Goal: Transaction & Acquisition: Obtain resource

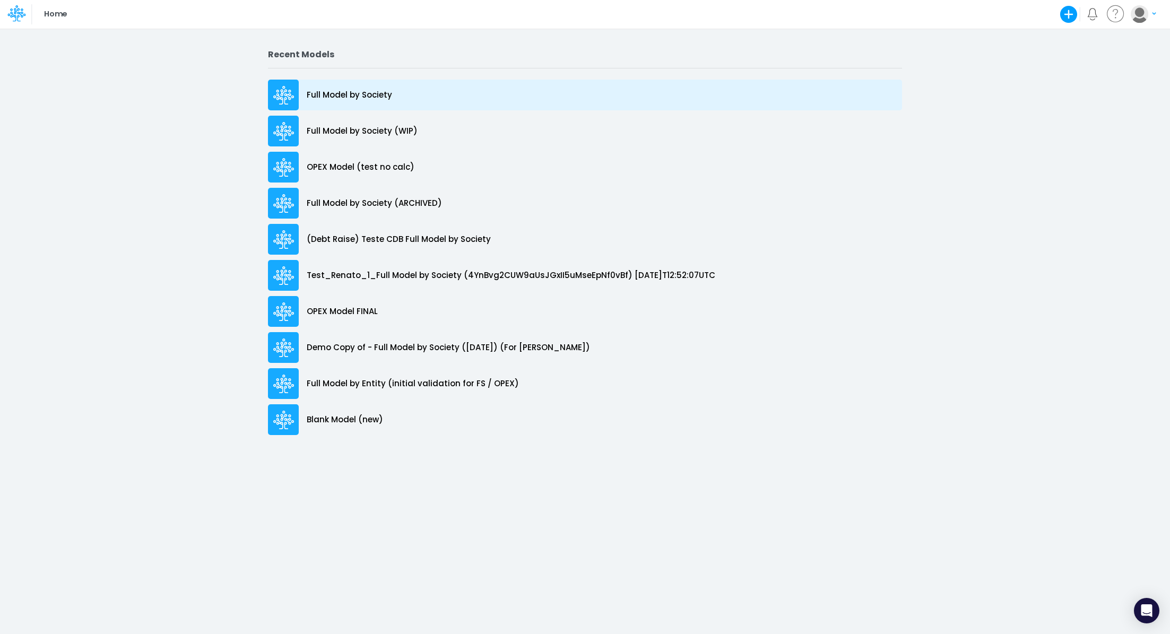
click at [368, 93] on p "Full Model by Society" at bounding box center [349, 95] width 85 height 12
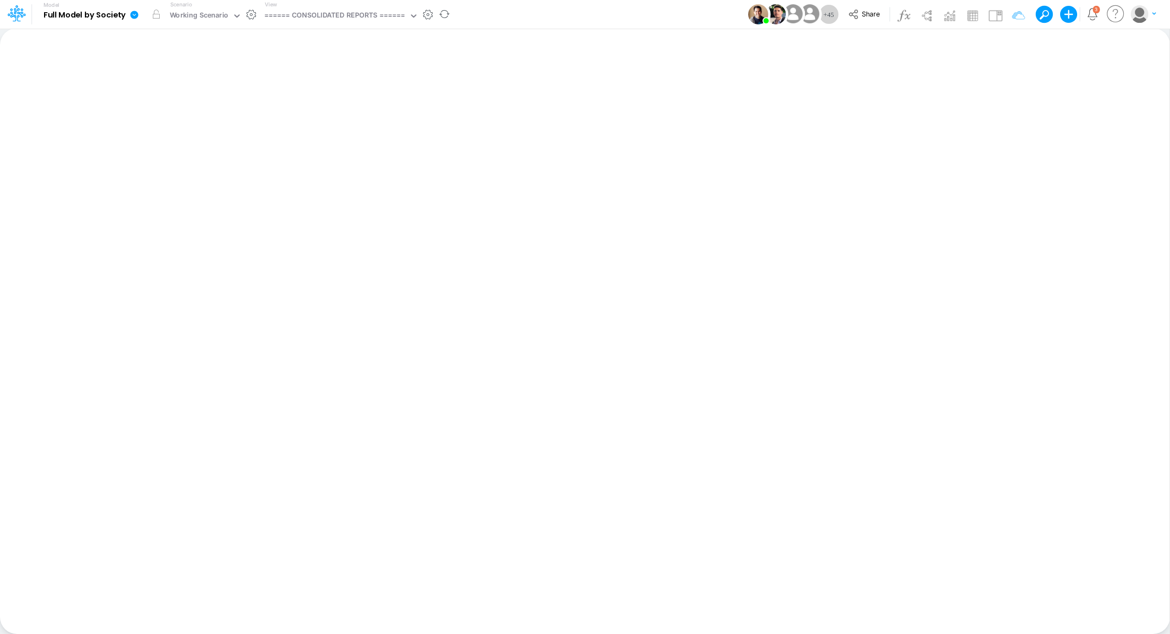
click at [135, 17] on icon at bounding box center [135, 15] width 8 height 8
click at [169, 114] on button "View model info" at bounding box center [188, 110] width 114 height 16
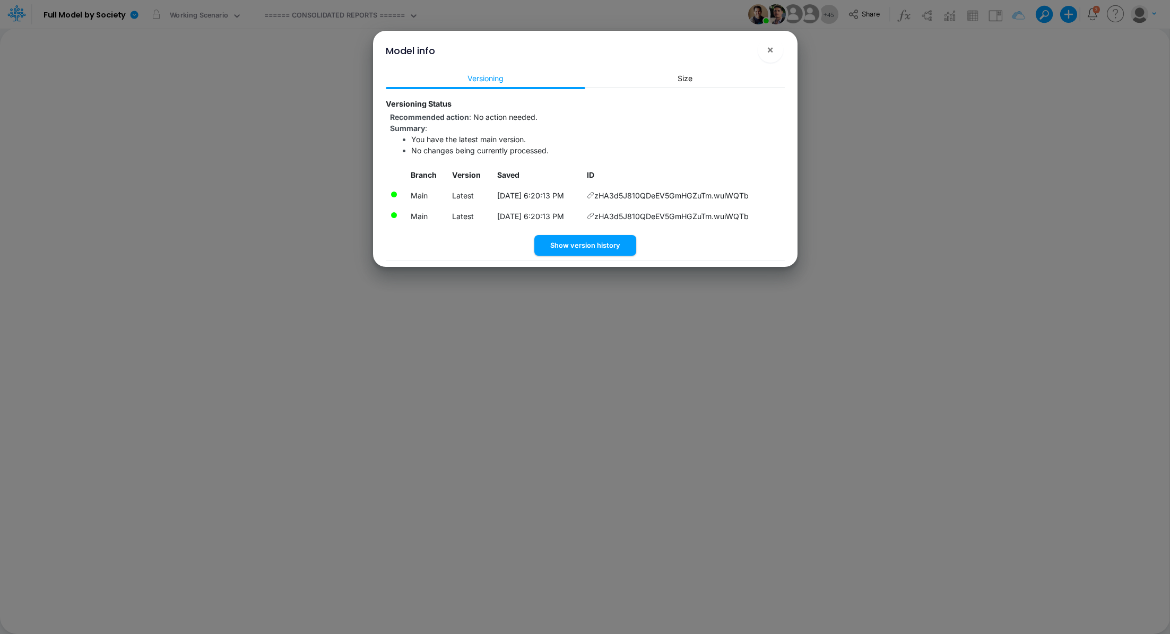
click at [594, 194] on icon at bounding box center [590, 195] width 7 height 7
click at [774, 49] on button "×" at bounding box center [770, 49] width 25 height 25
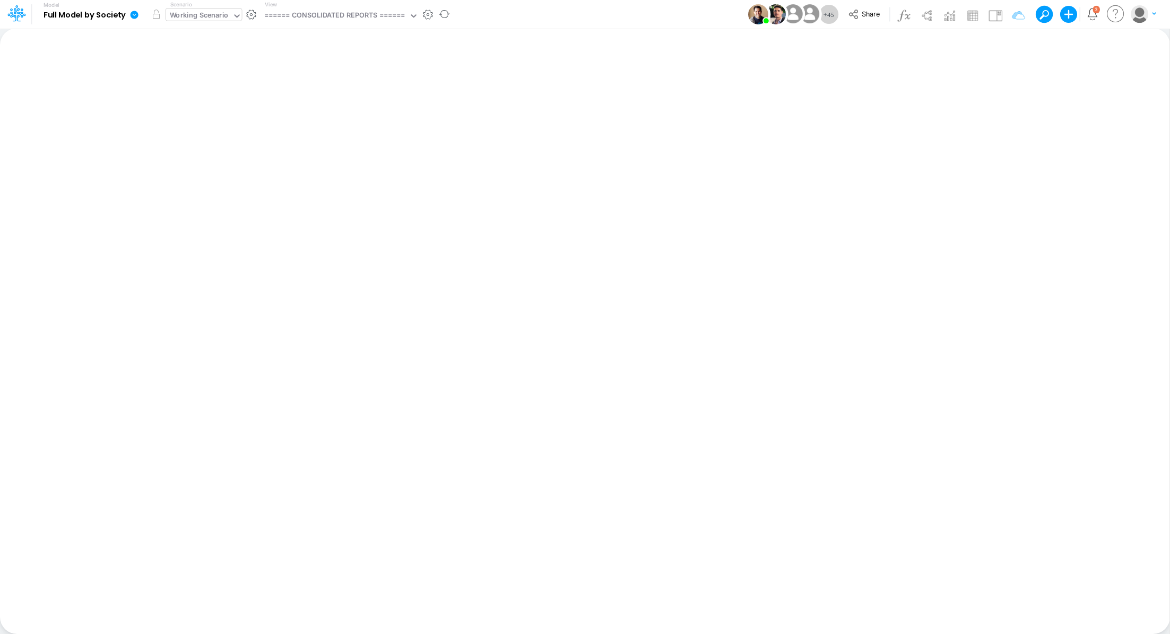
click at [192, 17] on div "Working Scenario" at bounding box center [199, 16] width 59 height 12
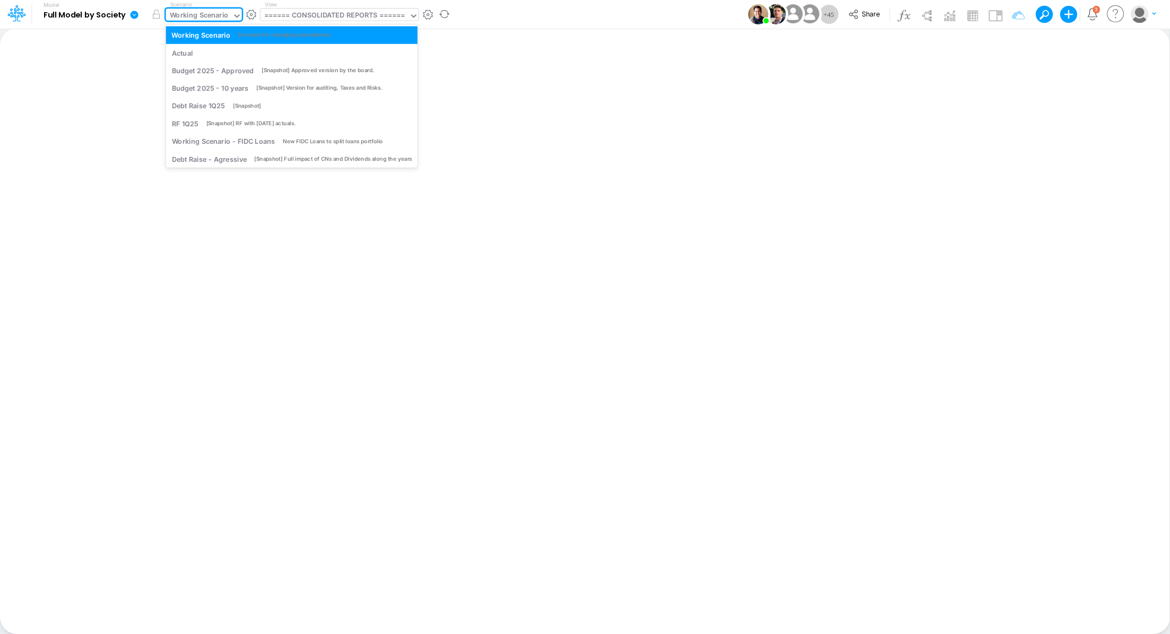
click at [297, 12] on div "====== CONSOLIDATED REPORTS ======" at bounding box center [334, 16] width 141 height 12
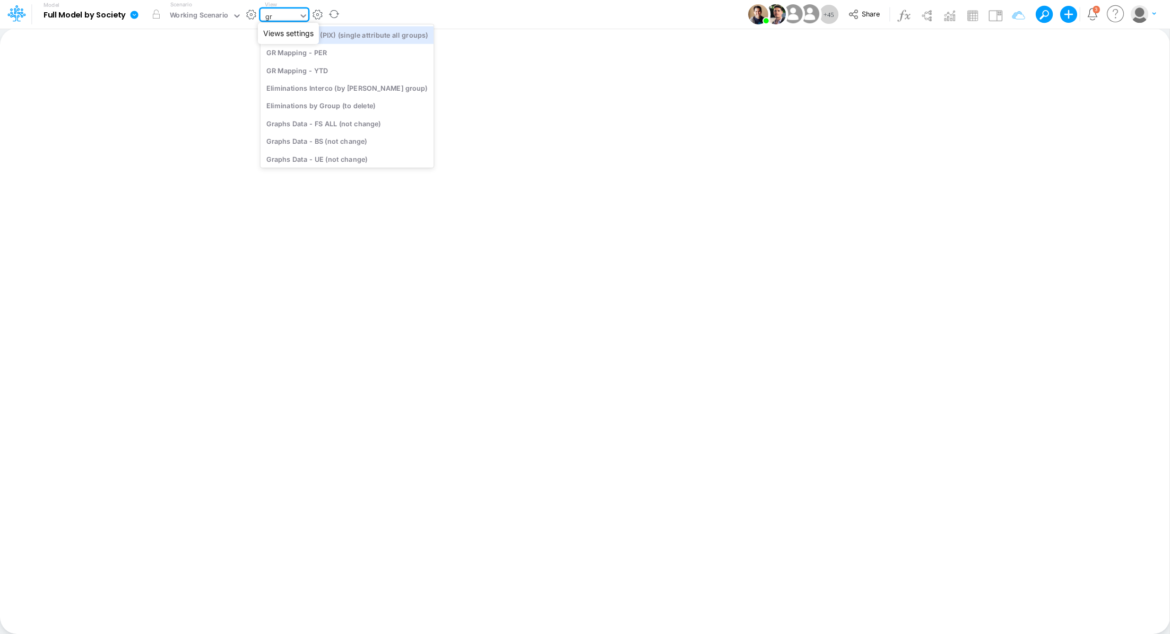
type input "gra"
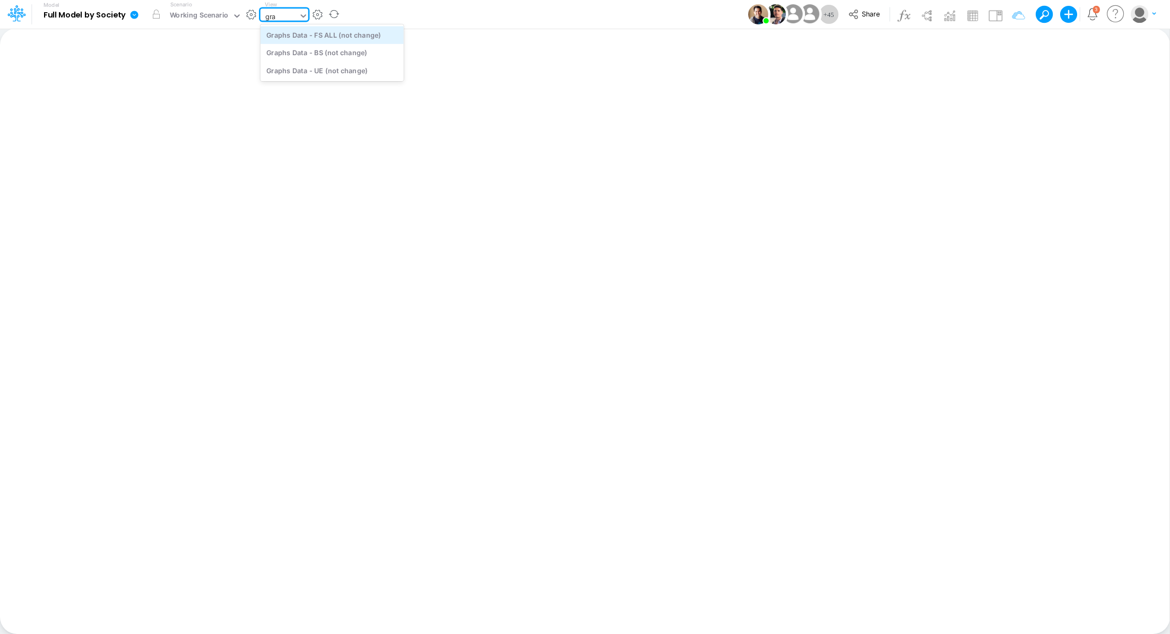
click at [376, 36] on div "Graphs Data - FS ALL (not change)" at bounding box center [332, 35] width 143 height 18
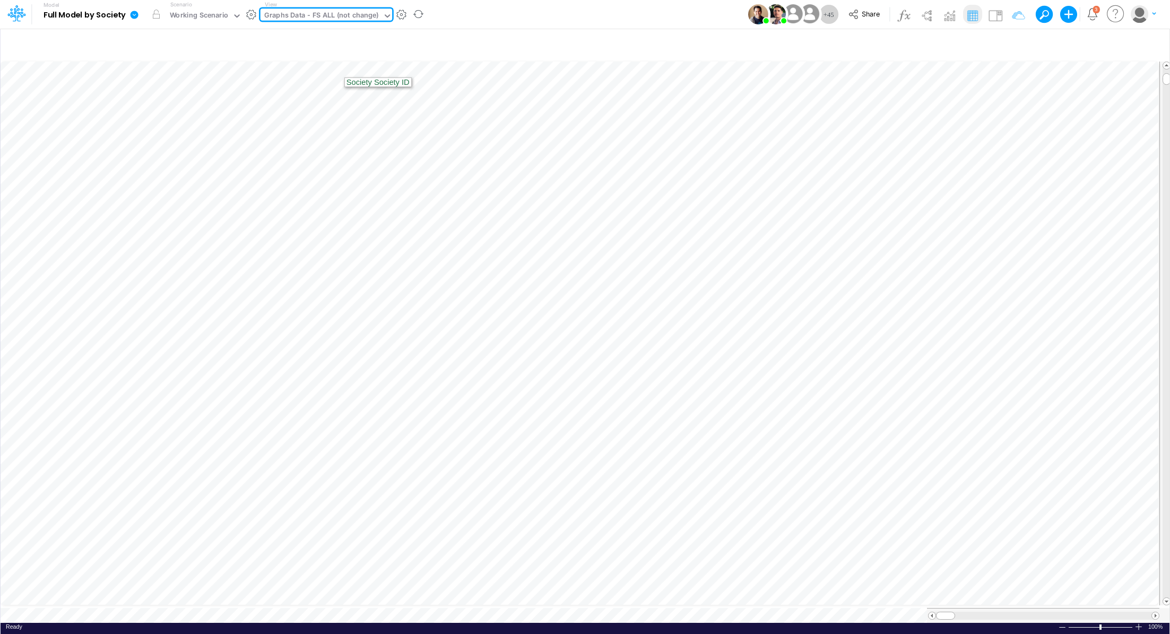
click at [137, 17] on icon at bounding box center [134, 15] width 10 height 10
click at [171, 91] on button "Export" at bounding box center [188, 93] width 114 height 18
click at [308, 95] on button "Excel" at bounding box center [302, 99] width 114 height 16
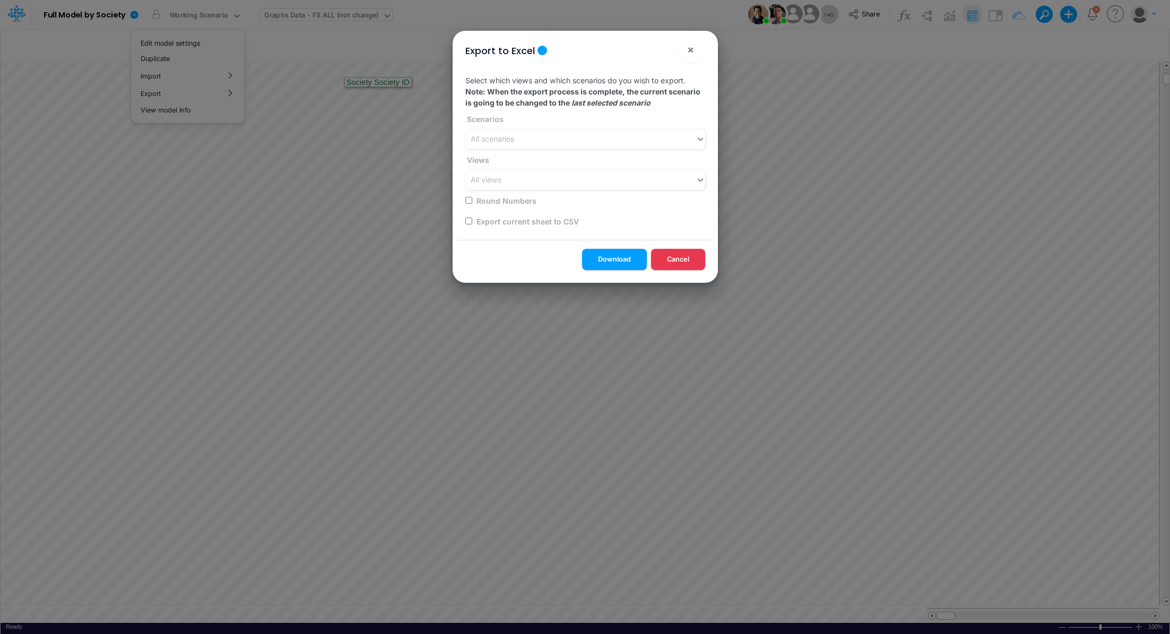
click at [466, 219] on input "checkbox" at bounding box center [468, 221] width 7 height 7
checkbox input "true"
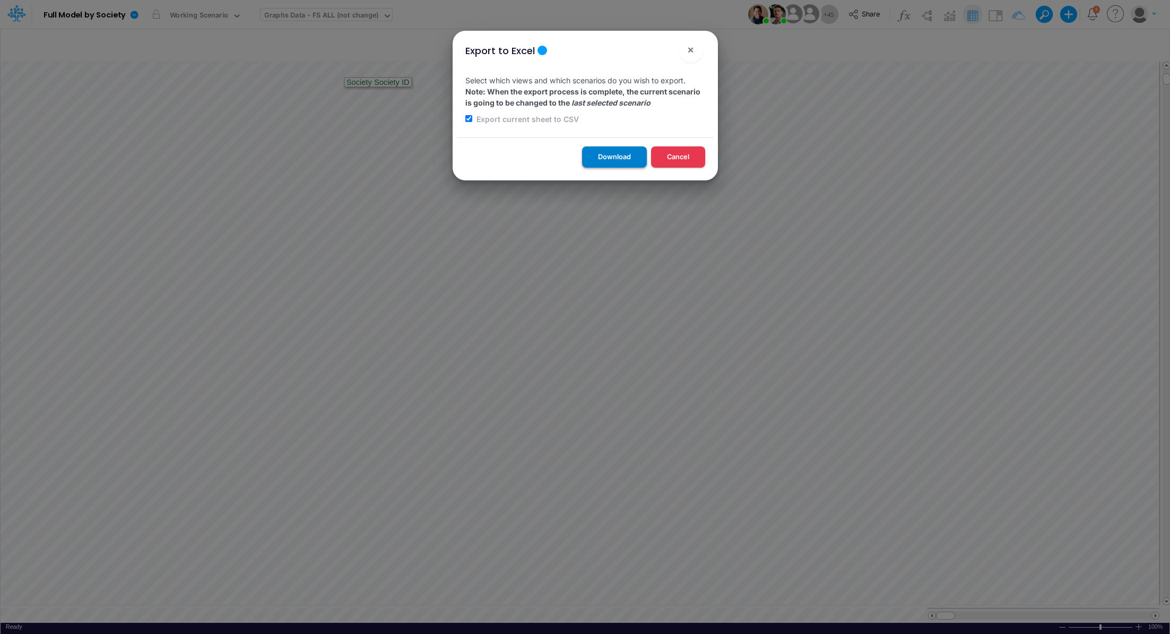
click at [600, 155] on button "Download" at bounding box center [614, 156] width 65 height 21
click at [280, 16] on div "Export to Excel × Select which views and which scenarios do you wish to export.…" at bounding box center [585, 317] width 1170 height 634
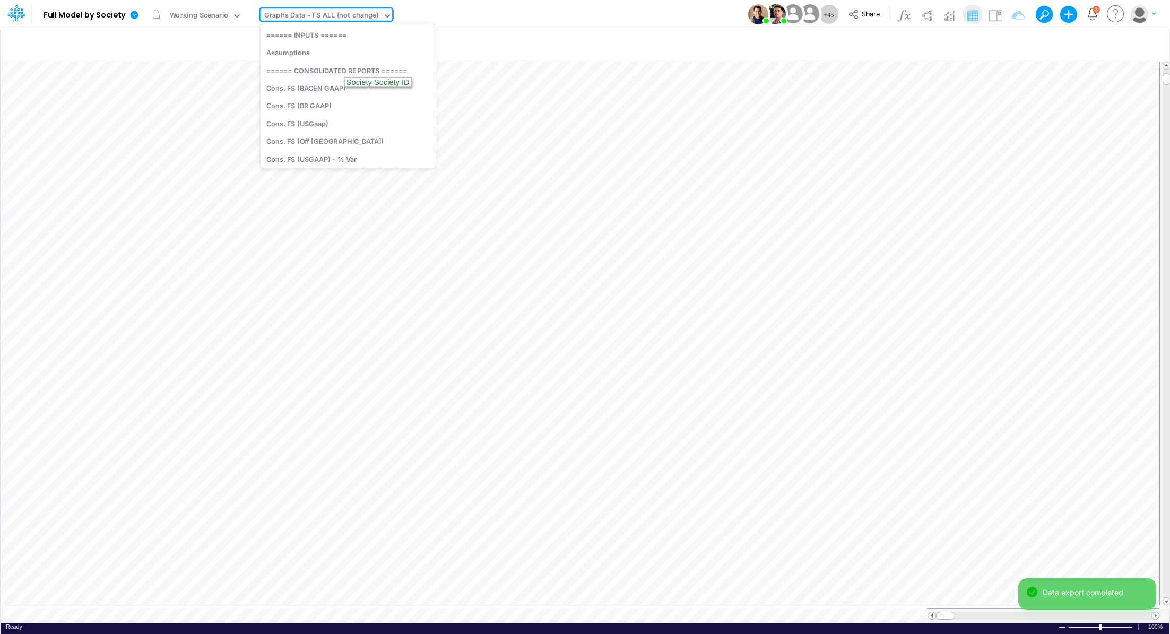
click at [292, 19] on div "Graphs Data - FS ALL (not change)" at bounding box center [321, 16] width 115 height 12
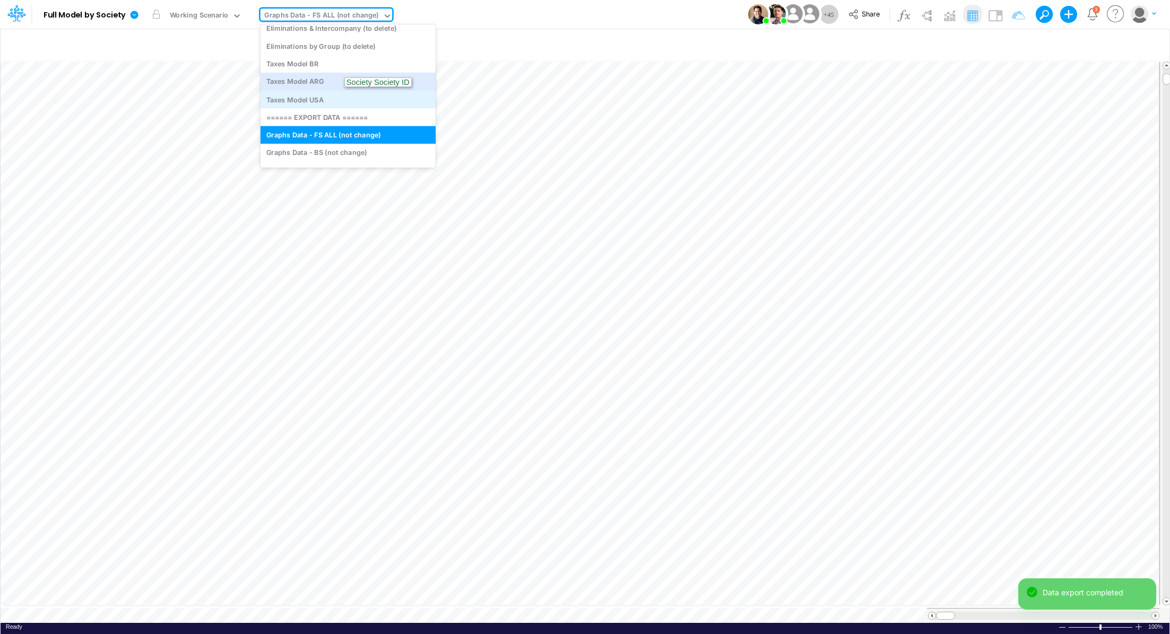
scroll to position [3140, 0]
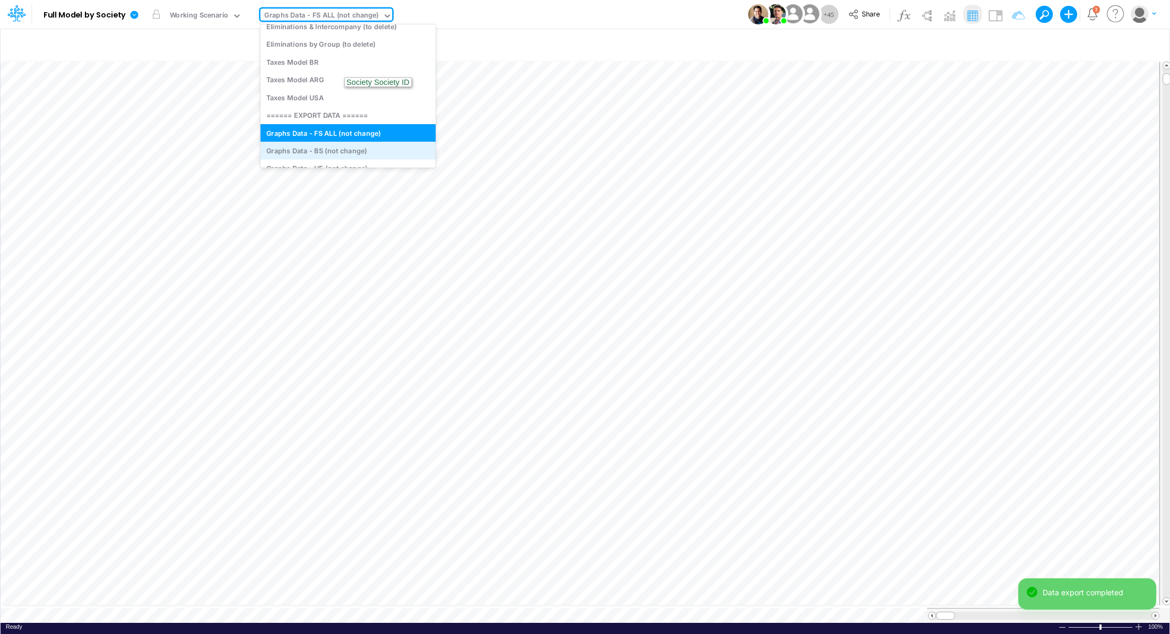
click at [370, 148] on div "Graphs Data - BS (not change)" at bounding box center [348, 151] width 175 height 18
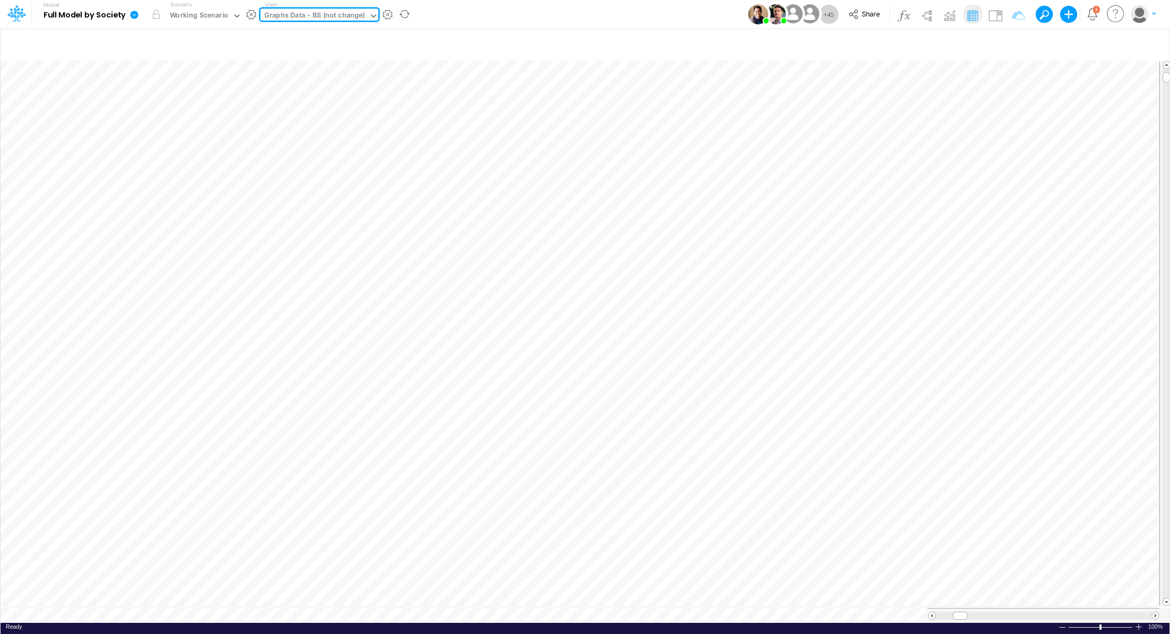
click at [128, 14] on link at bounding box center [136, 15] width 21 height 28
click at [167, 88] on button "Export" at bounding box center [188, 93] width 114 height 18
click at [268, 89] on div "Excel" at bounding box center [302, 98] width 115 height 27
click at [273, 96] on button "Excel" at bounding box center [302, 99] width 114 height 16
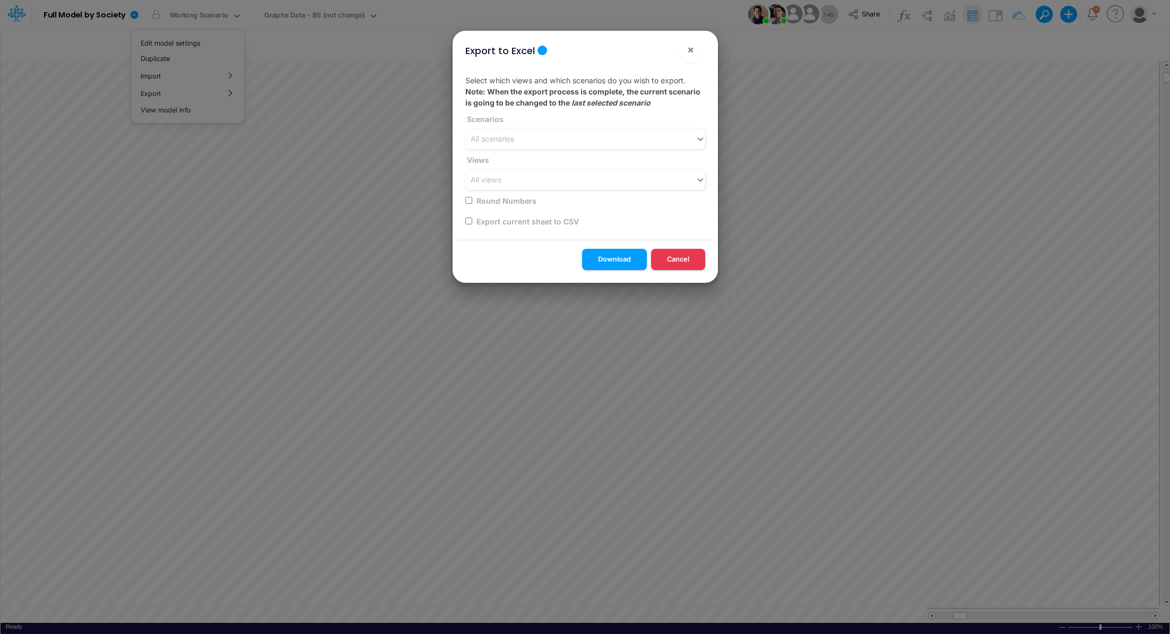
click at [468, 220] on input "checkbox" at bounding box center [468, 221] width 7 height 7
checkbox input "true"
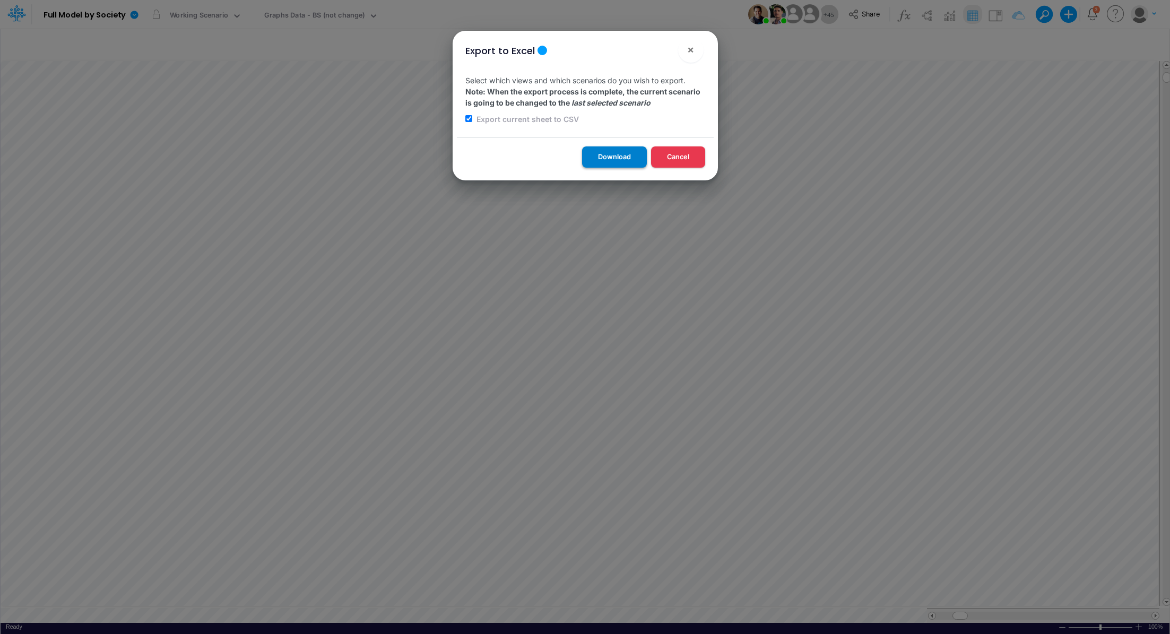
click at [596, 159] on button "Download" at bounding box center [614, 156] width 65 height 21
click at [127, 13] on div "Export to Excel × Select which views and which scenarios do you wish to export.…" at bounding box center [585, 317] width 1170 height 634
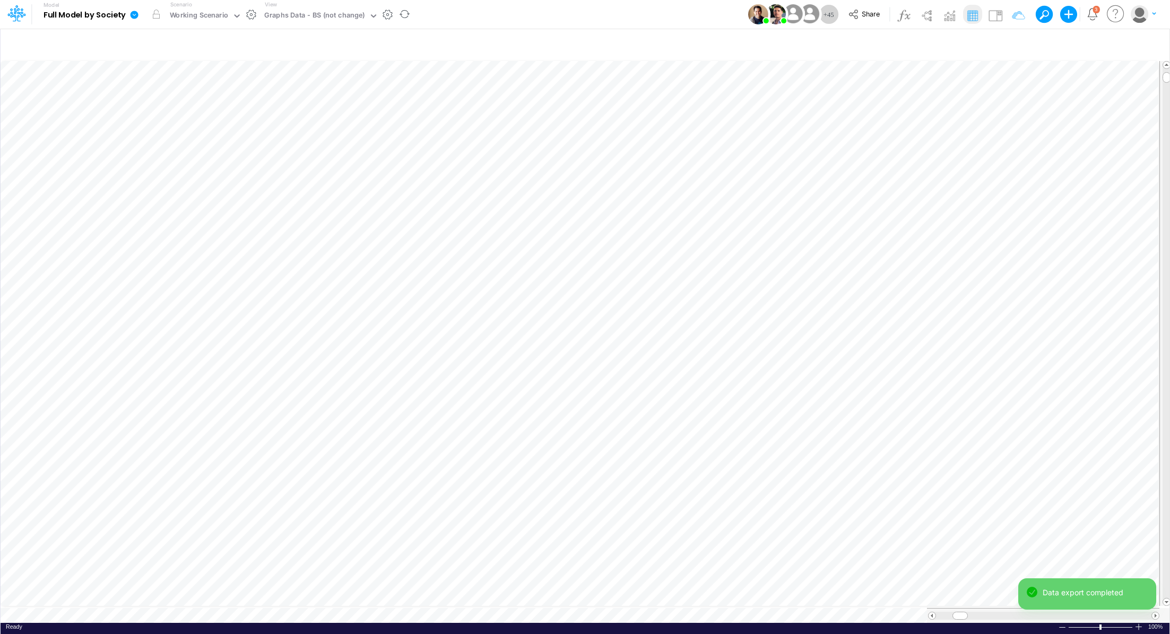
click at [134, 19] on icon at bounding box center [134, 15] width 10 height 10
click at [193, 93] on button "Export" at bounding box center [188, 93] width 114 height 18
click at [308, 98] on button "Excel" at bounding box center [302, 99] width 114 height 16
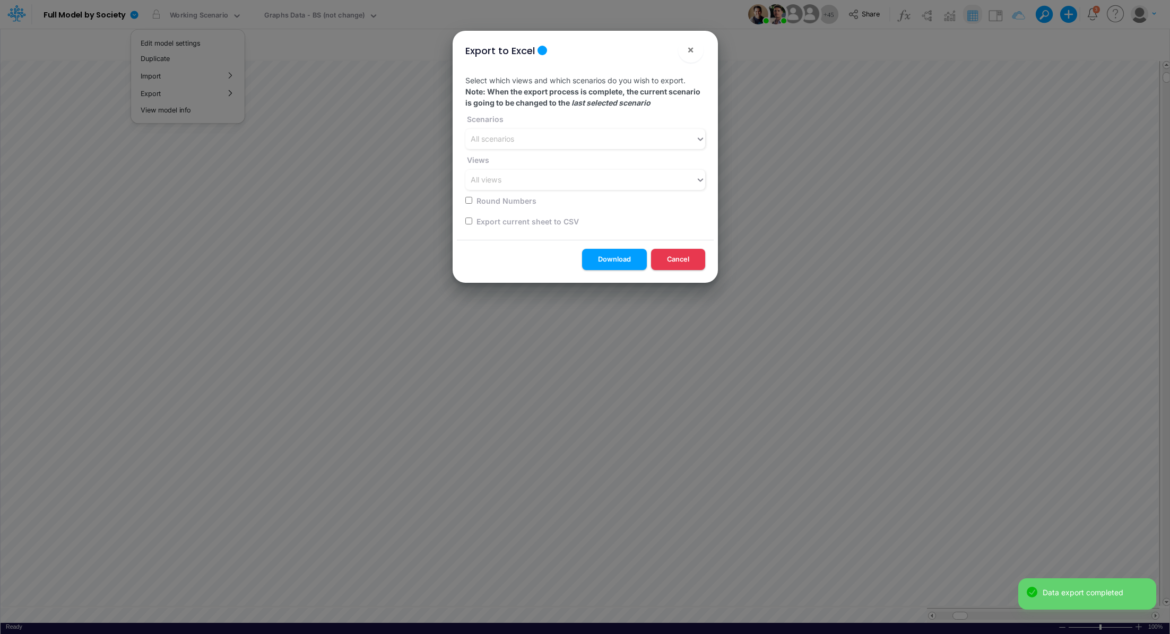
click at [465, 219] on input "checkbox" at bounding box center [468, 221] width 7 height 7
checkbox input "true"
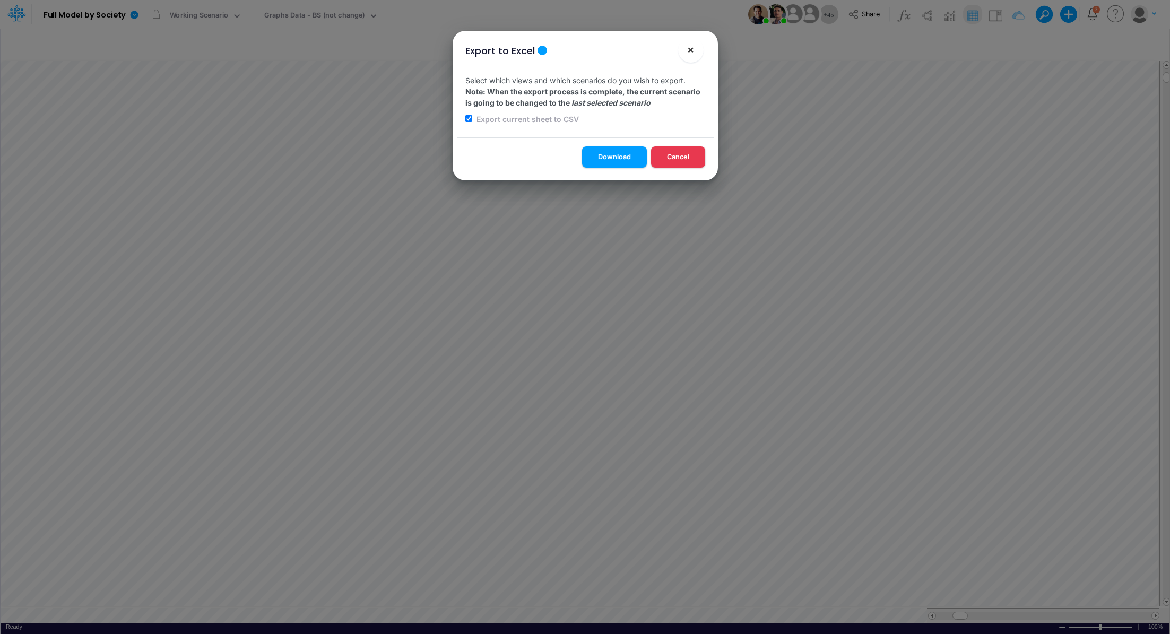
click at [686, 51] on button "×" at bounding box center [690, 49] width 25 height 25
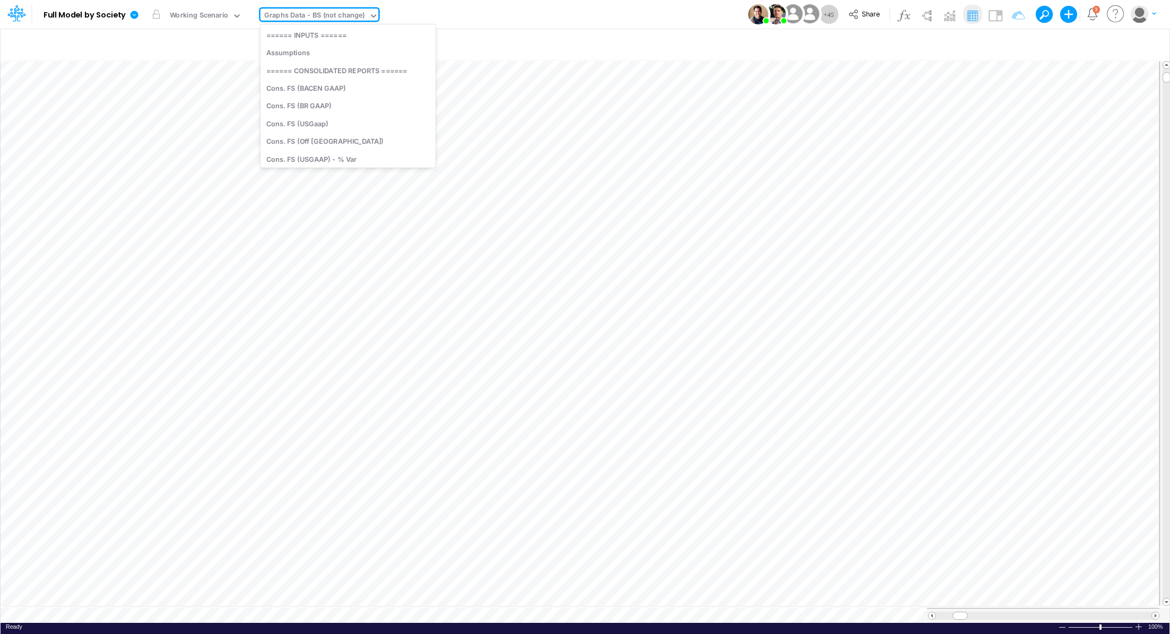
click at [323, 20] on div "Graphs Data - BS (not change)" at bounding box center [314, 16] width 101 height 12
click at [350, 125] on div "Graphs Data - UE (not change)" at bounding box center [348, 126] width 175 height 18
click at [136, 13] on icon at bounding box center [135, 15] width 8 height 8
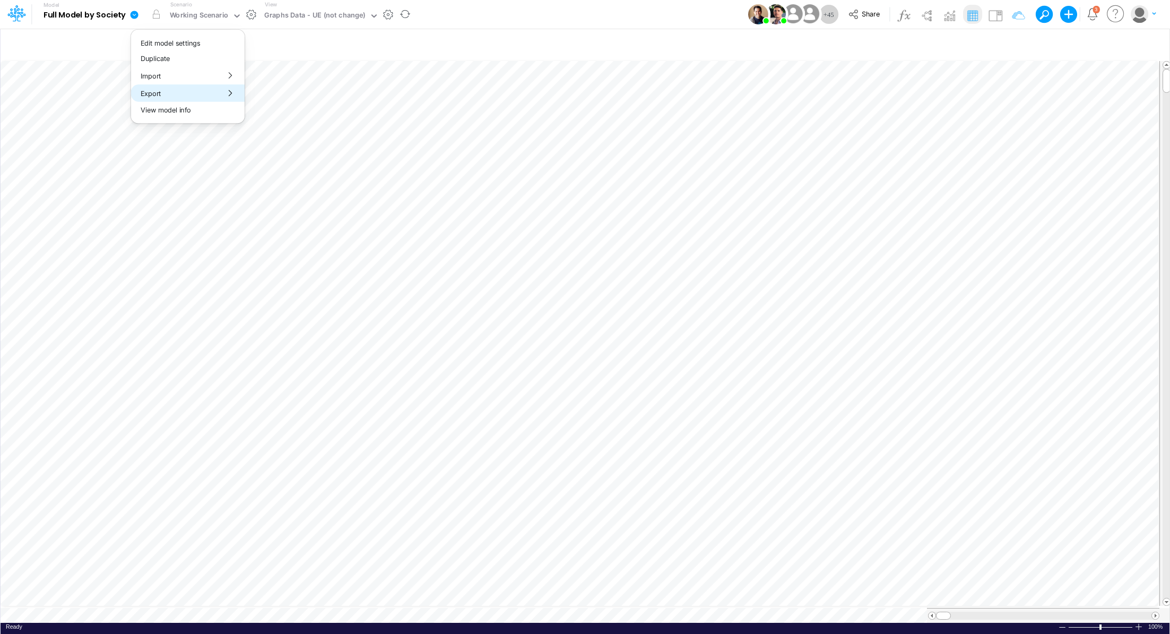
click at [181, 97] on button "Export" at bounding box center [188, 93] width 114 height 18
click at [308, 102] on button "Excel" at bounding box center [302, 99] width 114 height 16
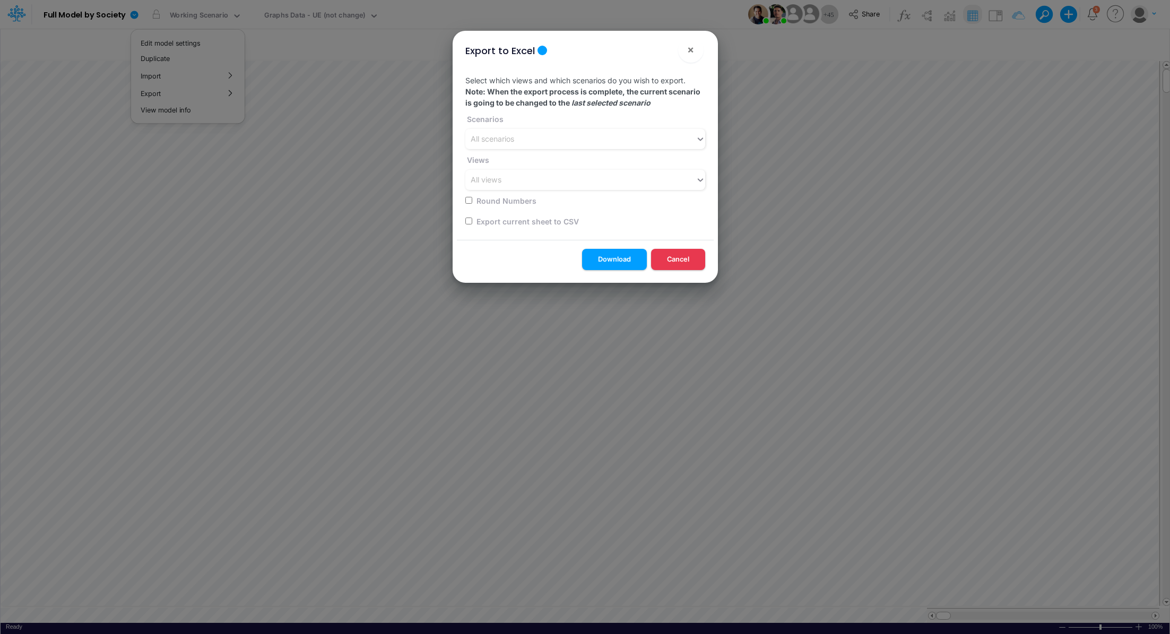
click at [515, 221] on label "Export current sheet to CSV" at bounding box center [527, 221] width 104 height 11
click at [467, 221] on input "checkbox" at bounding box center [468, 221] width 7 height 7
checkbox input "true"
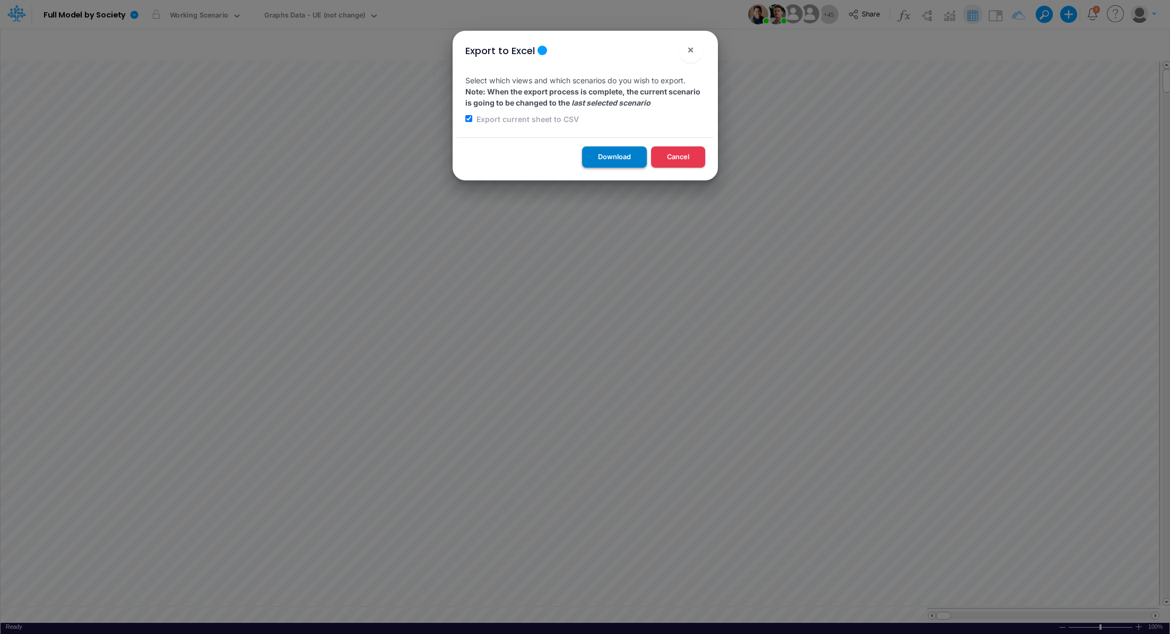
click at [620, 160] on button "Download" at bounding box center [614, 156] width 65 height 21
click at [314, 12] on div "Export to Excel × Select which views and which scenarios do you wish to export.…" at bounding box center [585, 317] width 1170 height 634
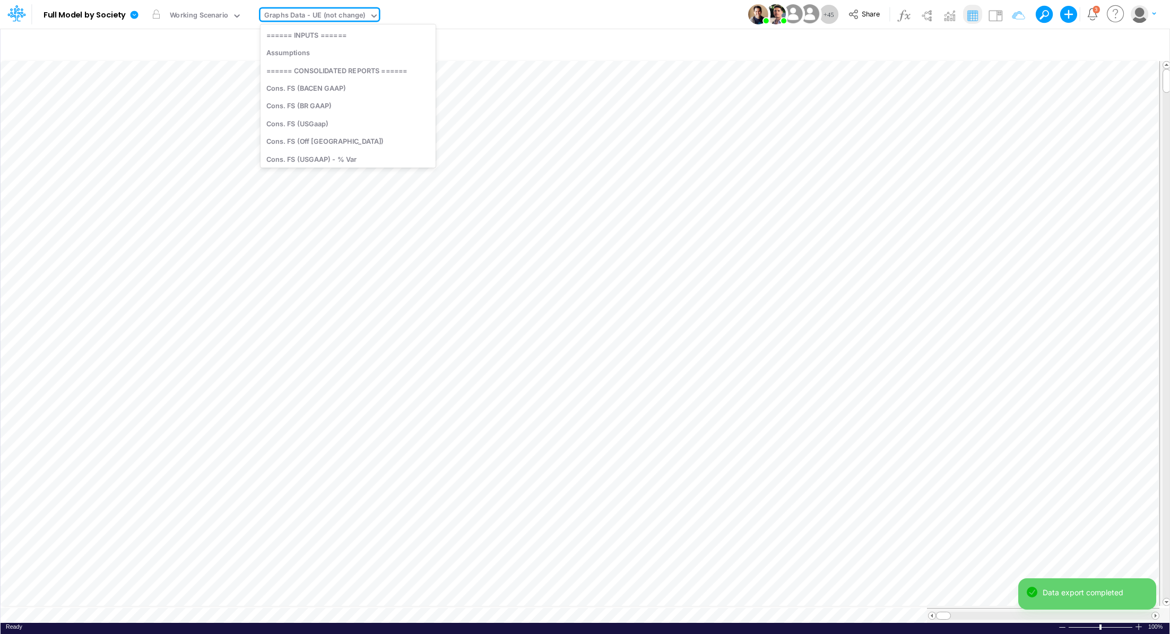
click at [313, 15] on div "Graphs Data - UE (not change)" at bounding box center [314, 16] width 101 height 12
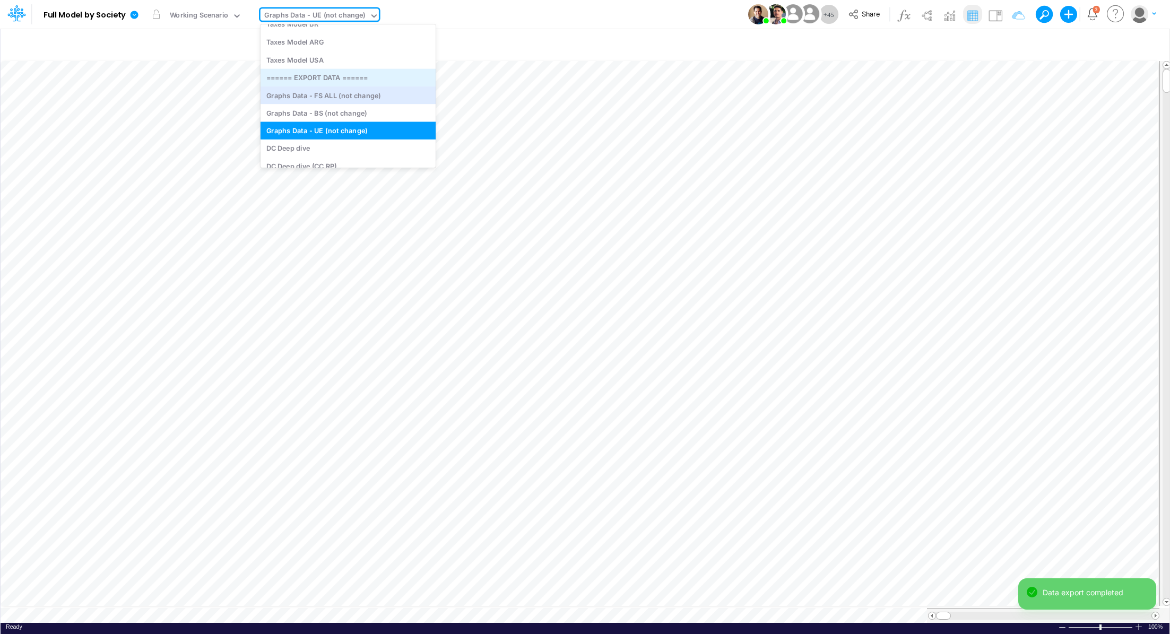
scroll to position [3184, 0]
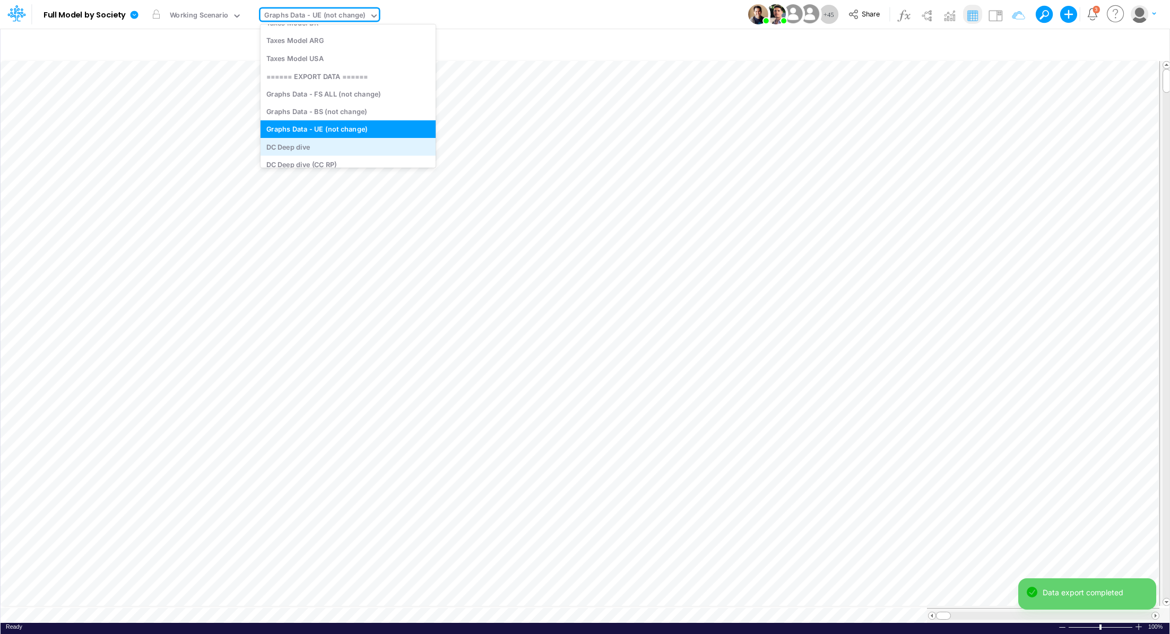
click at [339, 140] on div "DC Deep dive" at bounding box center [348, 147] width 175 height 18
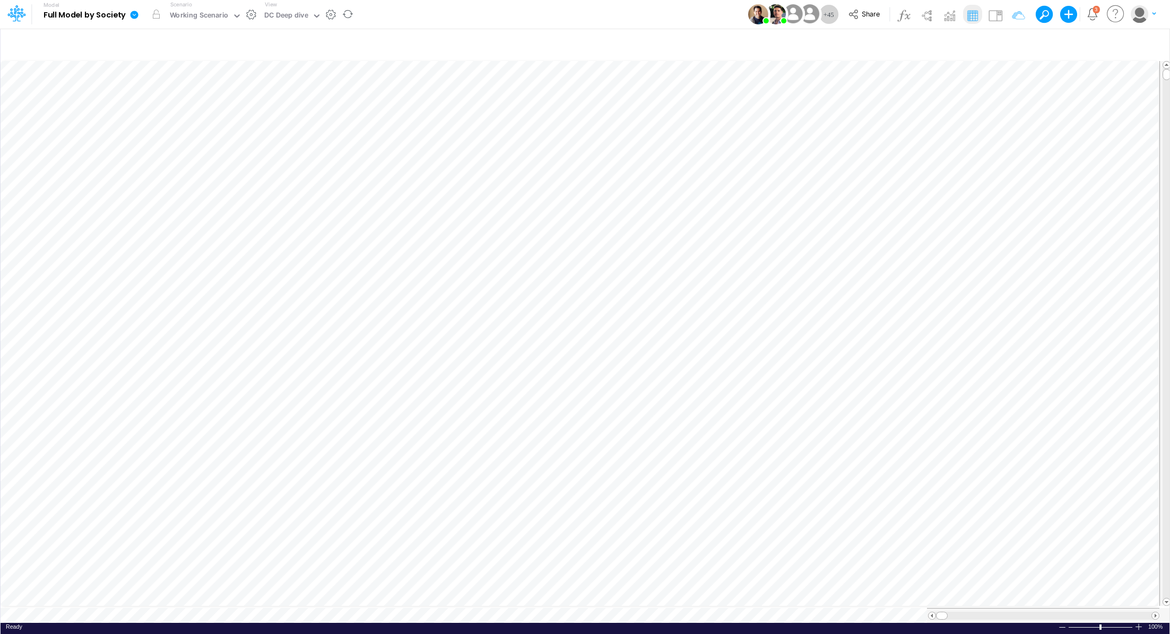
click at [135, 15] on icon at bounding box center [135, 15] width 8 height 8
click at [163, 91] on button "Export" at bounding box center [188, 93] width 114 height 18
click at [279, 96] on button "Excel" at bounding box center [302, 99] width 114 height 16
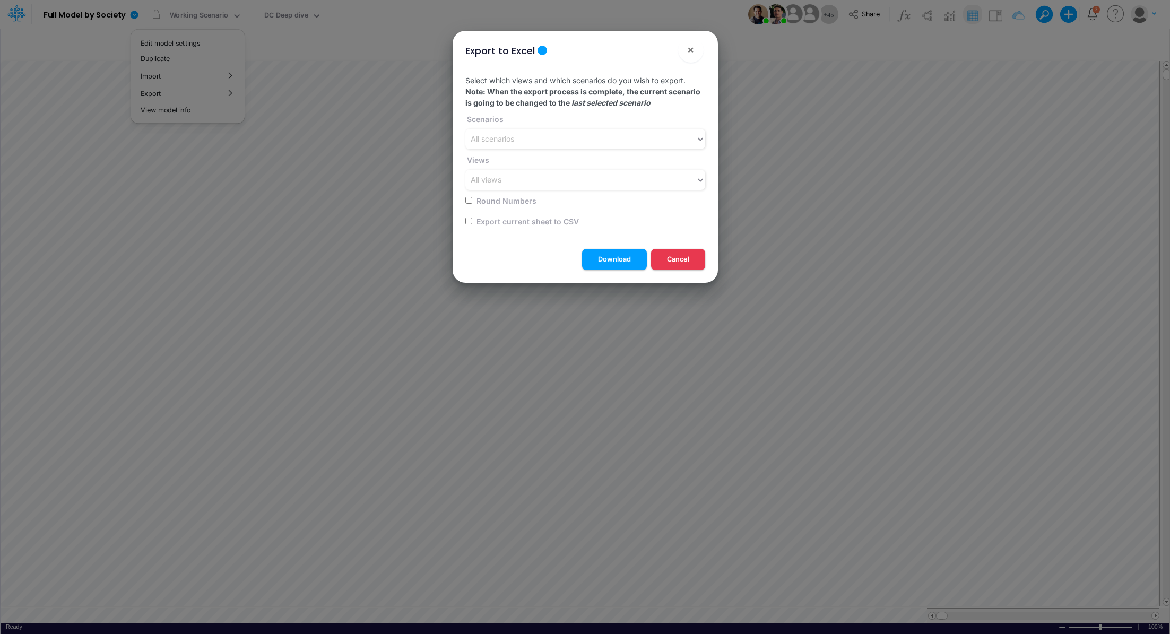
click at [470, 221] on input "checkbox" at bounding box center [468, 221] width 7 height 7
checkbox input "true"
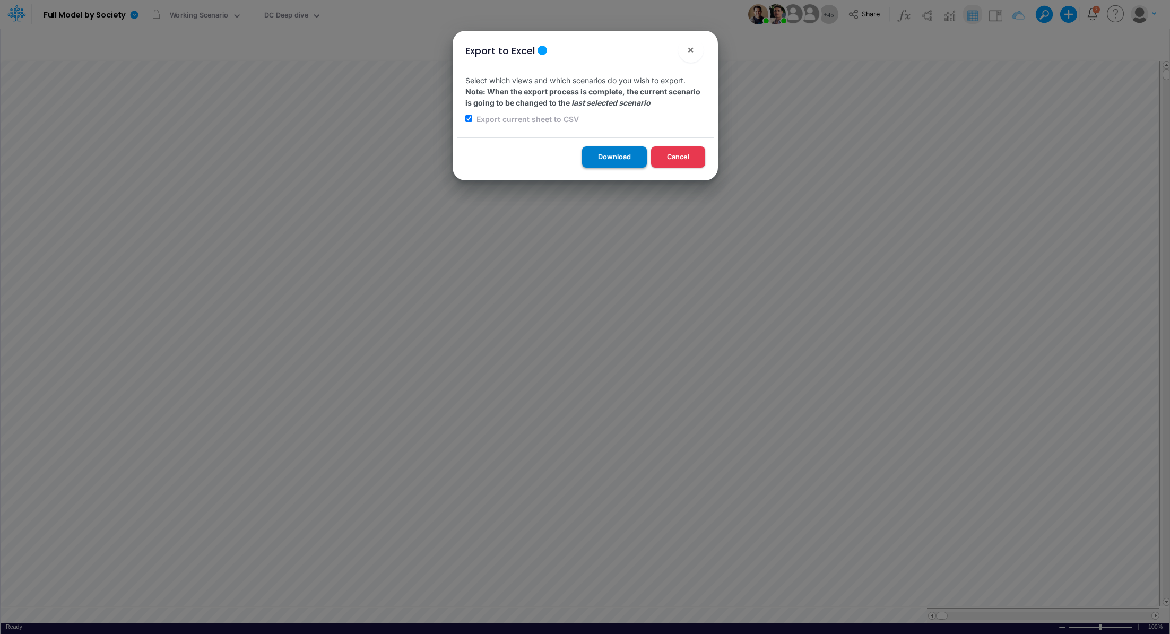
click at [600, 153] on button "Download" at bounding box center [614, 156] width 65 height 21
click at [688, 50] on span "×" at bounding box center [690, 49] width 7 height 13
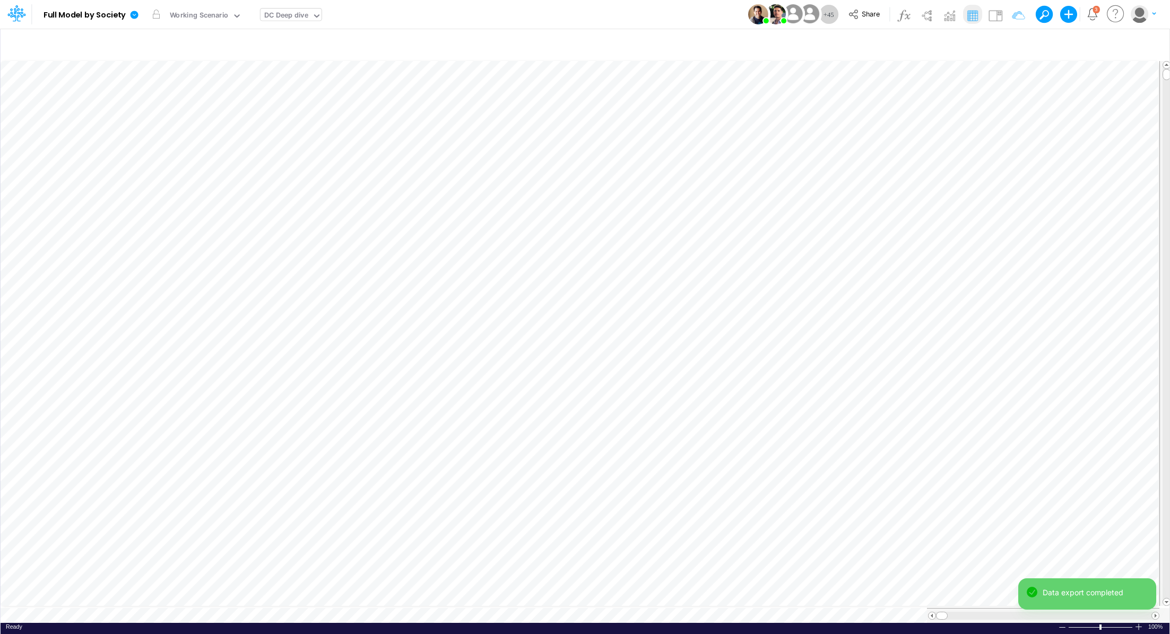
click at [267, 19] on div "DC Deep dive" at bounding box center [286, 16] width 44 height 12
type input "bs"
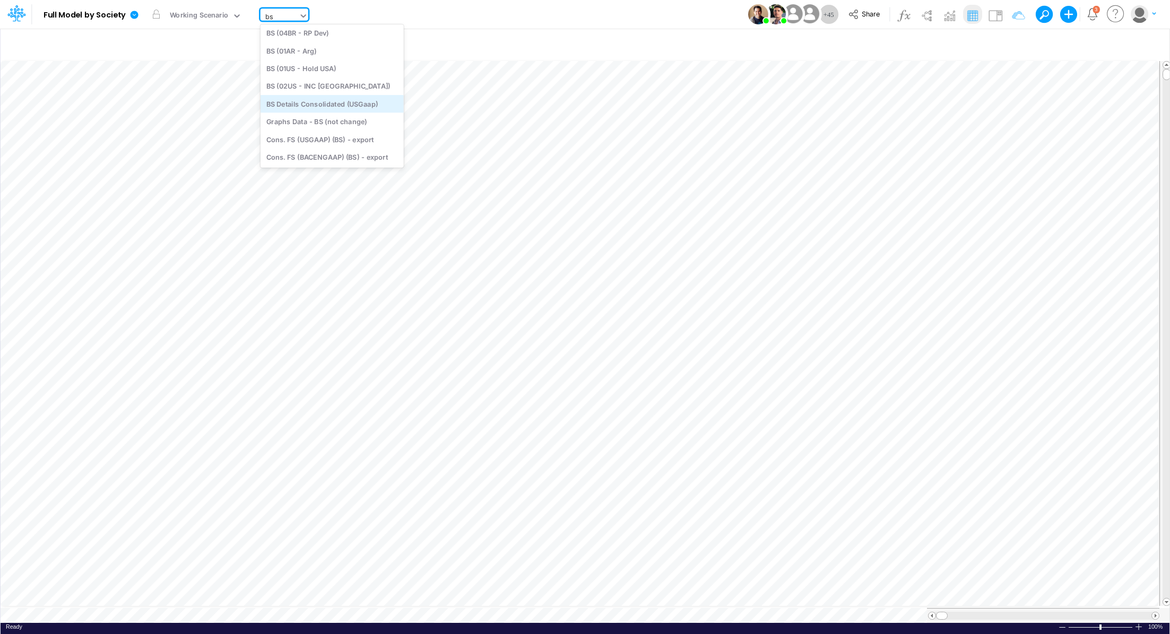
click at [333, 99] on div "BS Details Consolidated (USGaap)" at bounding box center [332, 104] width 143 height 18
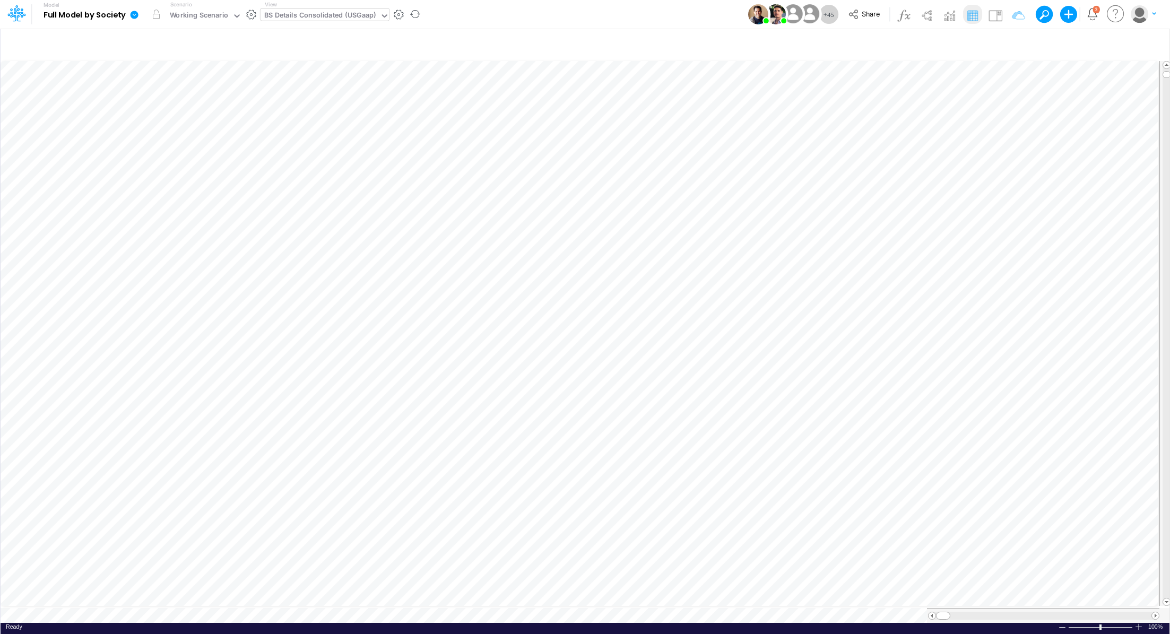
click at [136, 16] on icon at bounding box center [135, 15] width 8 height 8
click at [158, 89] on button "Export" at bounding box center [188, 93] width 114 height 18
click at [283, 95] on button "Excel" at bounding box center [302, 99] width 114 height 16
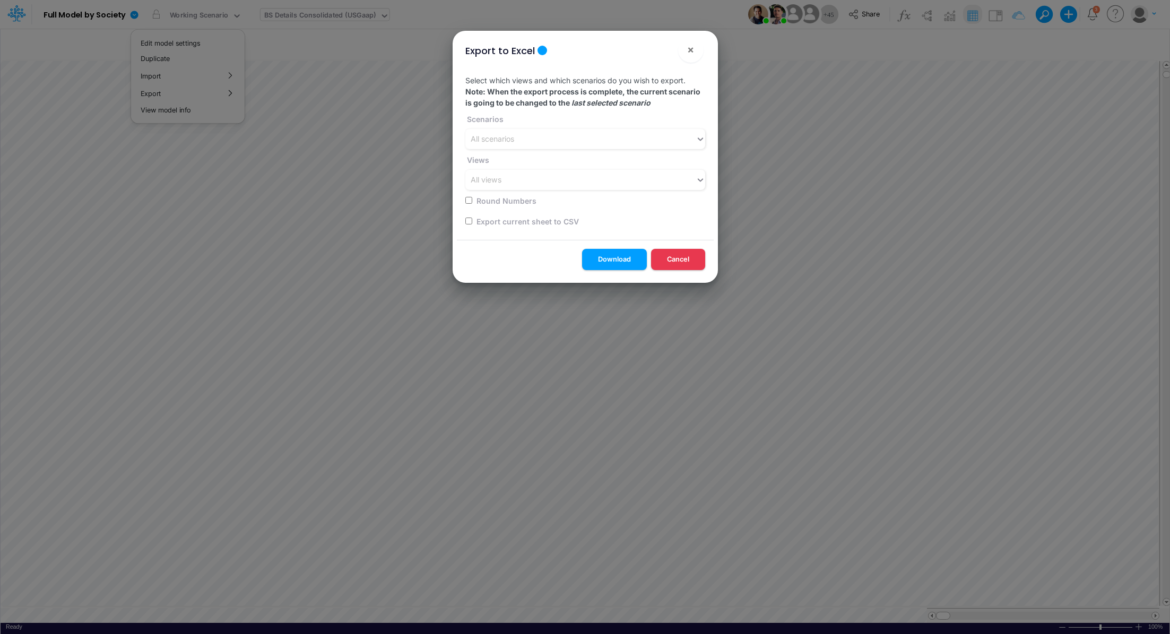
click at [469, 220] on input "checkbox" at bounding box center [468, 221] width 7 height 7
checkbox input "true"
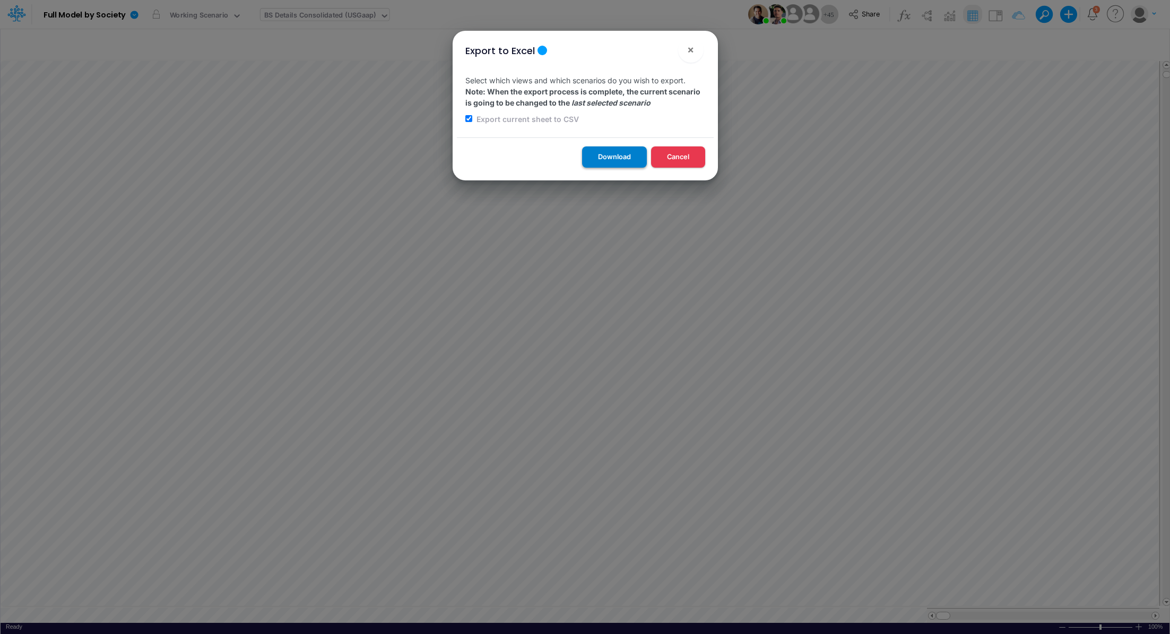
click at [600, 151] on button "Download" at bounding box center [614, 156] width 65 height 21
click at [308, 15] on div "Export to Excel × Select which views and which scenarios do you wish to export.…" at bounding box center [585, 317] width 1170 height 634
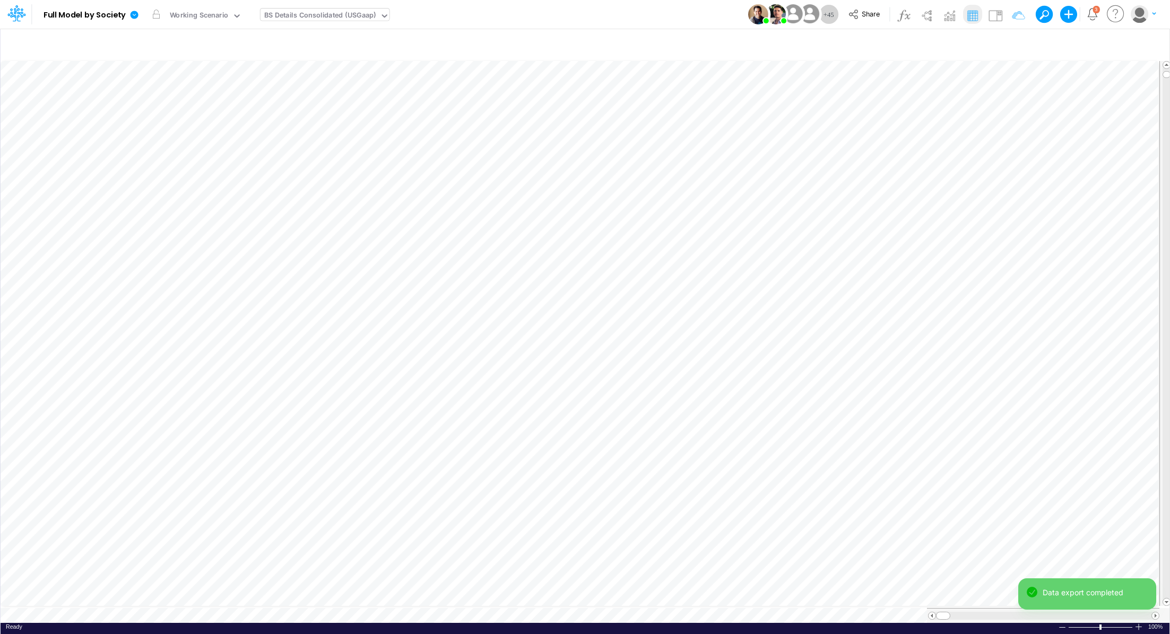
click at [304, 15] on div "BS Details Consolidated (USGaap)" at bounding box center [320, 16] width 112 height 12
type input "P&L"
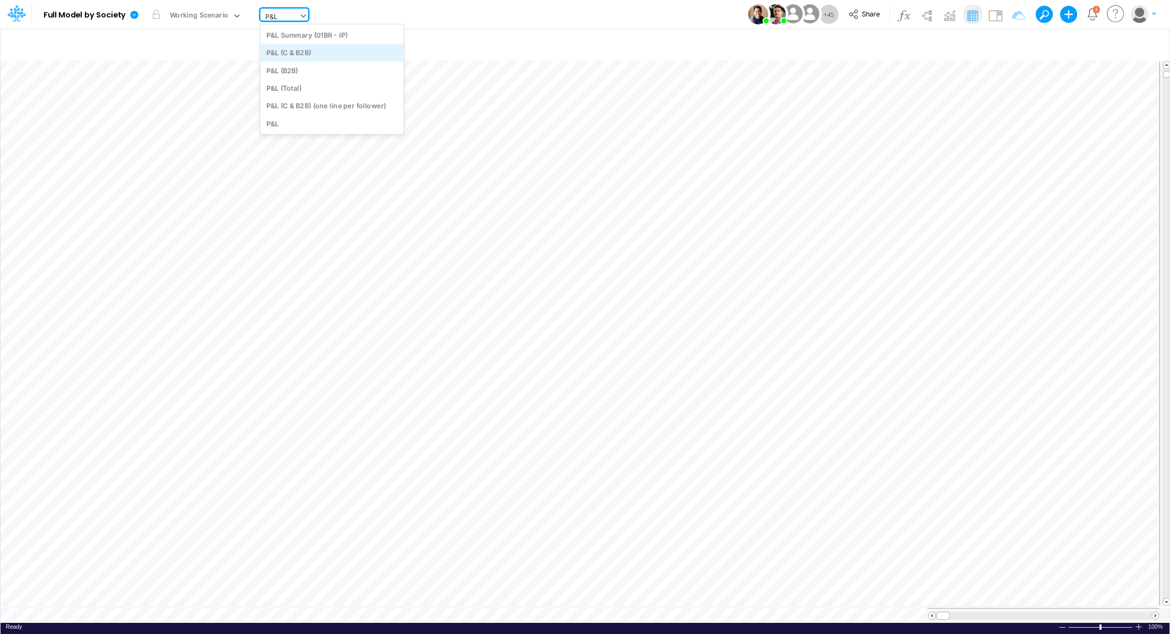
click at [295, 57] on div "P&L (C & B2B)" at bounding box center [332, 53] width 143 height 18
click at [183, 15] on div "Working Scenario" at bounding box center [199, 16] width 59 height 12
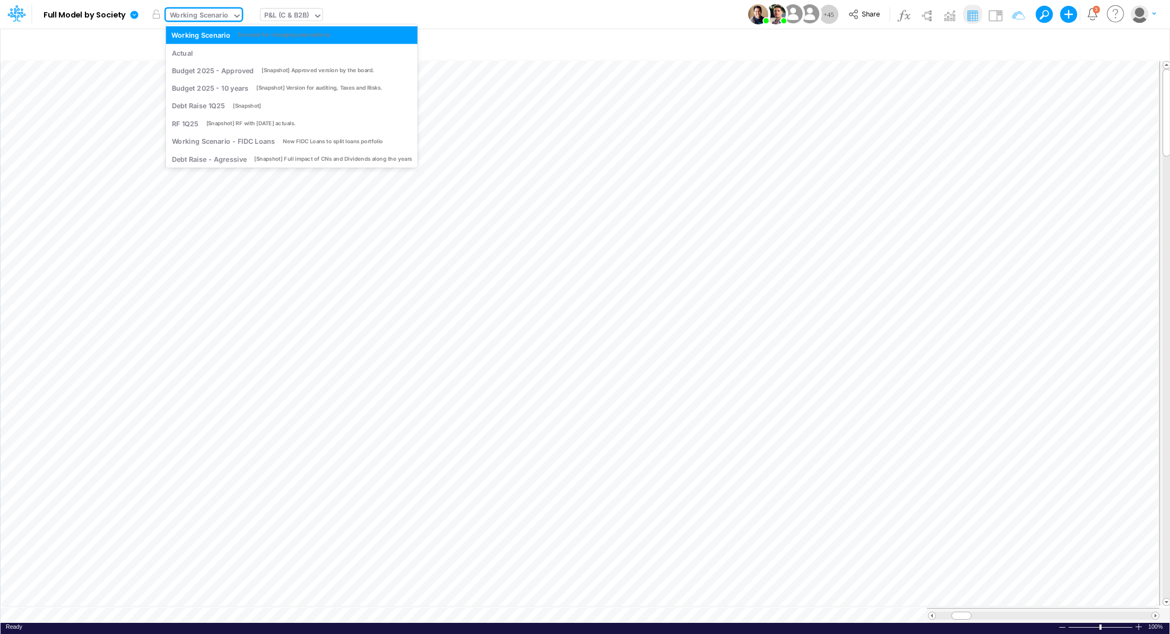
click at [299, 16] on div "P&L (C & B2B)" at bounding box center [286, 16] width 45 height 12
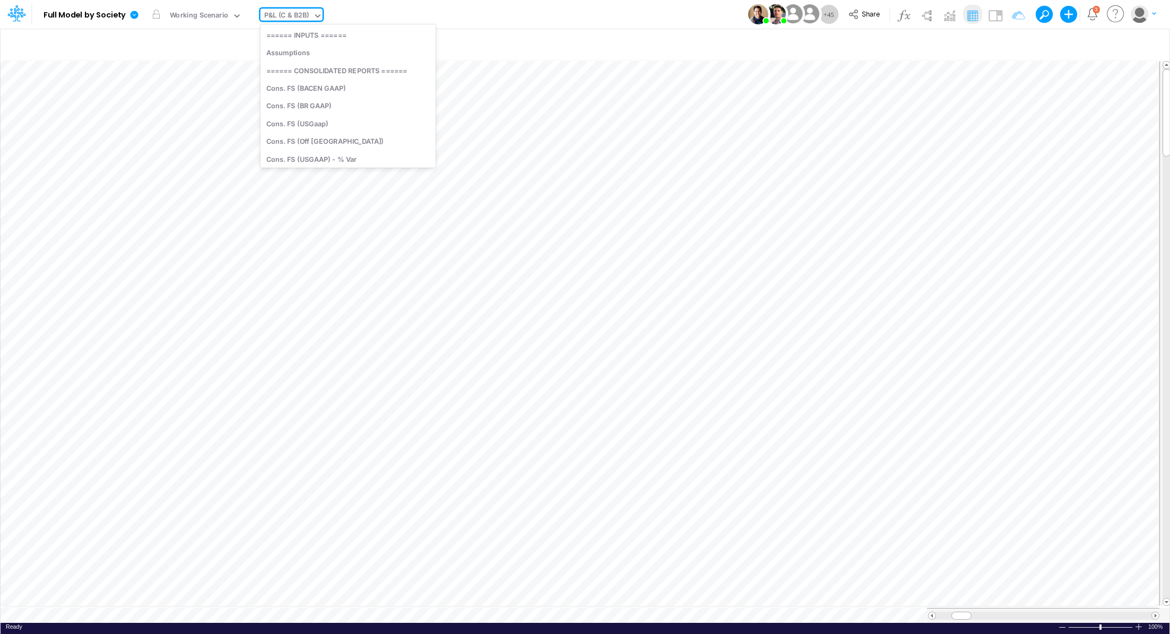
scroll to position [1246, 0]
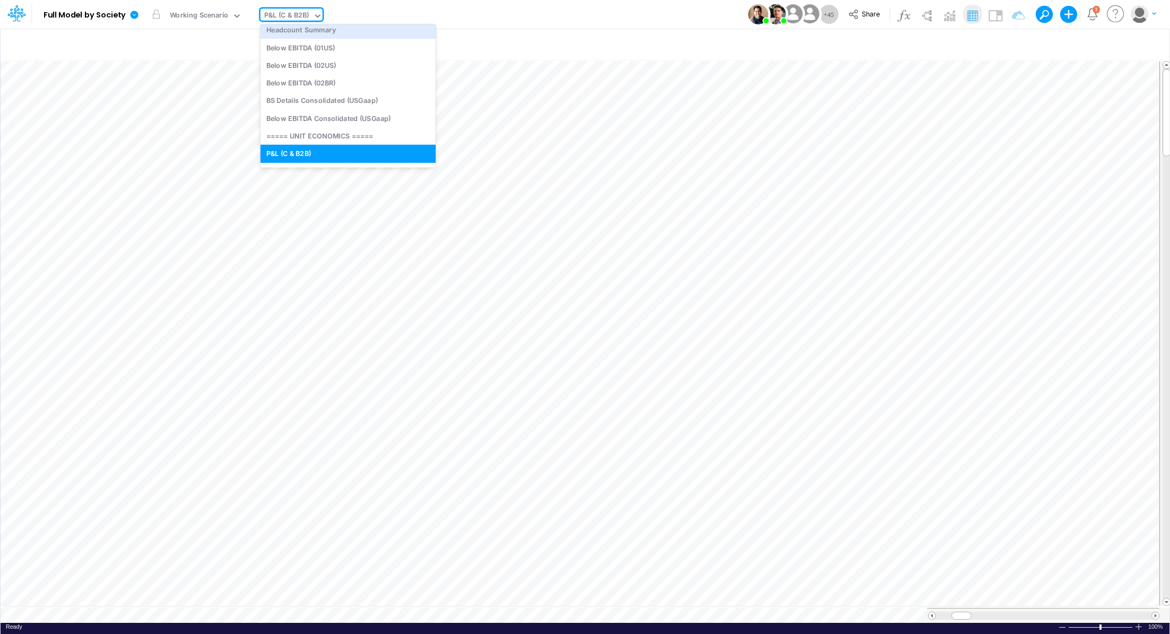
click at [132, 15] on icon at bounding box center [135, 15] width 8 height 8
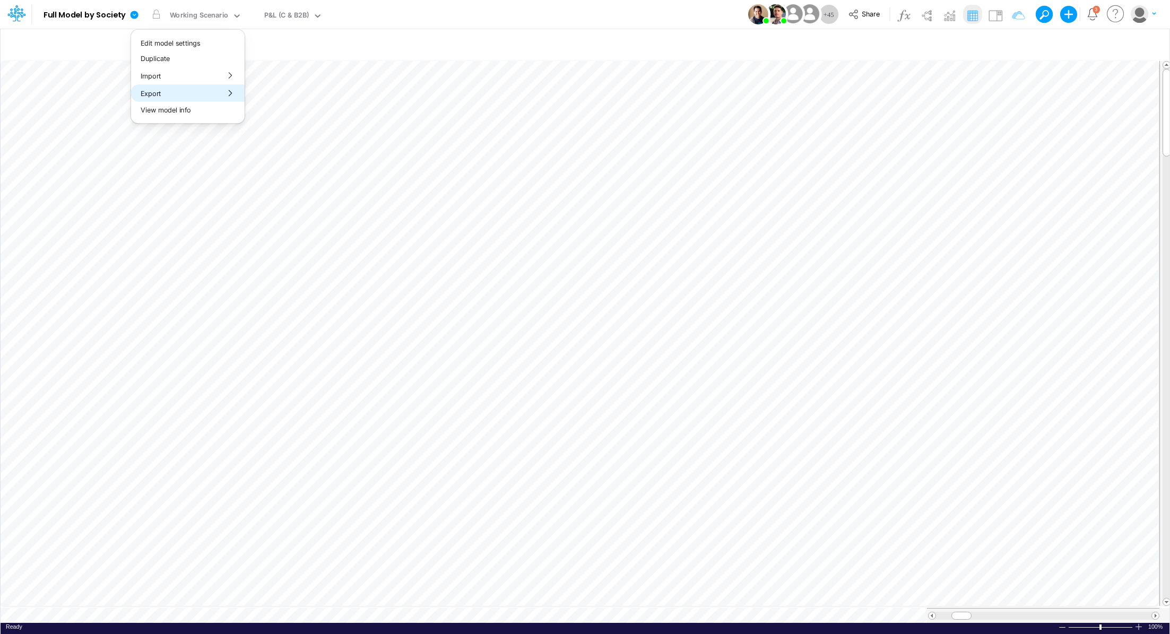
click at [163, 96] on button "Export" at bounding box center [188, 93] width 114 height 18
click at [287, 104] on button "Excel" at bounding box center [302, 99] width 114 height 16
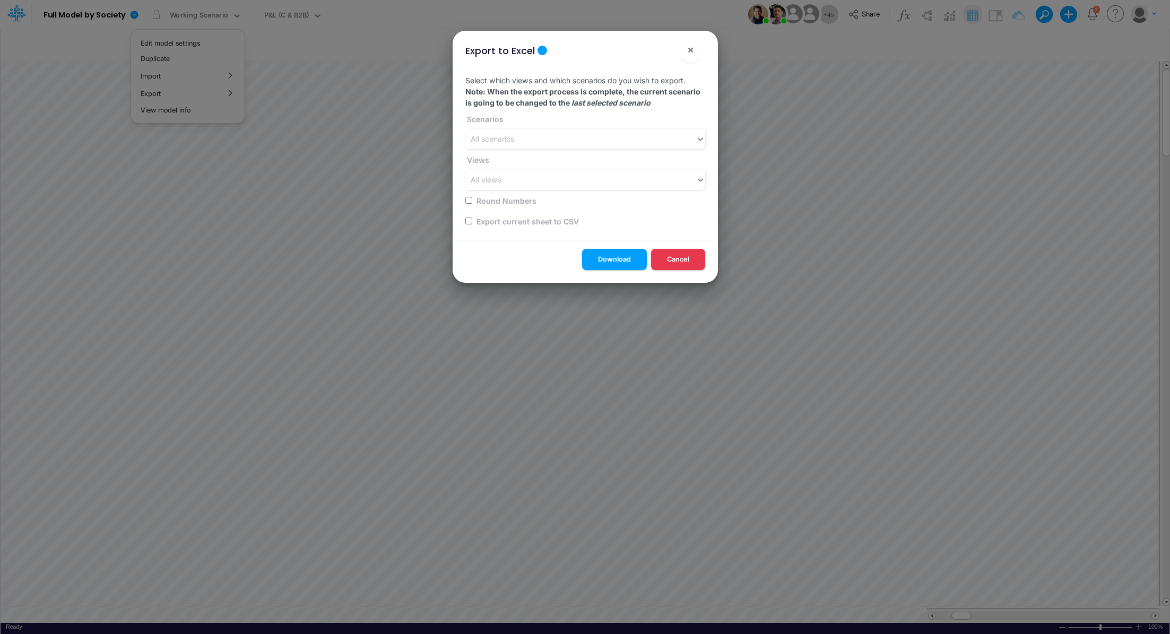
click at [469, 223] on input "checkbox" at bounding box center [468, 221] width 7 height 7
checkbox input "true"
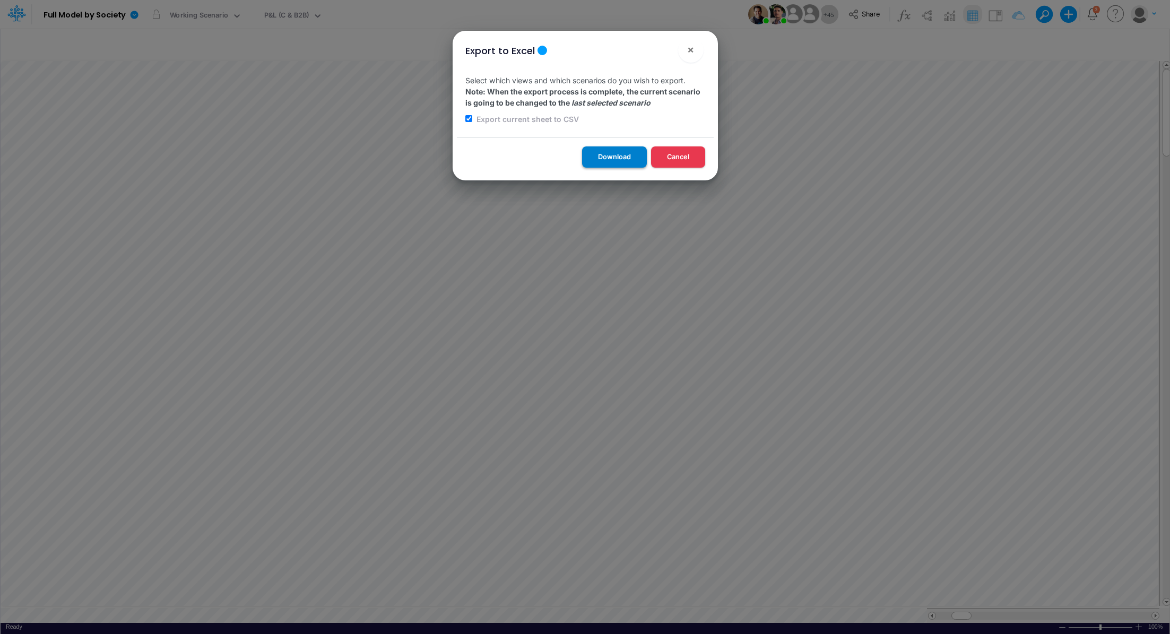
click at [608, 160] on button "Download" at bounding box center [614, 156] width 65 height 21
click at [285, 14] on div "Export to Excel × Select which views and which scenarios do you wish to export.…" at bounding box center [585, 317] width 1170 height 634
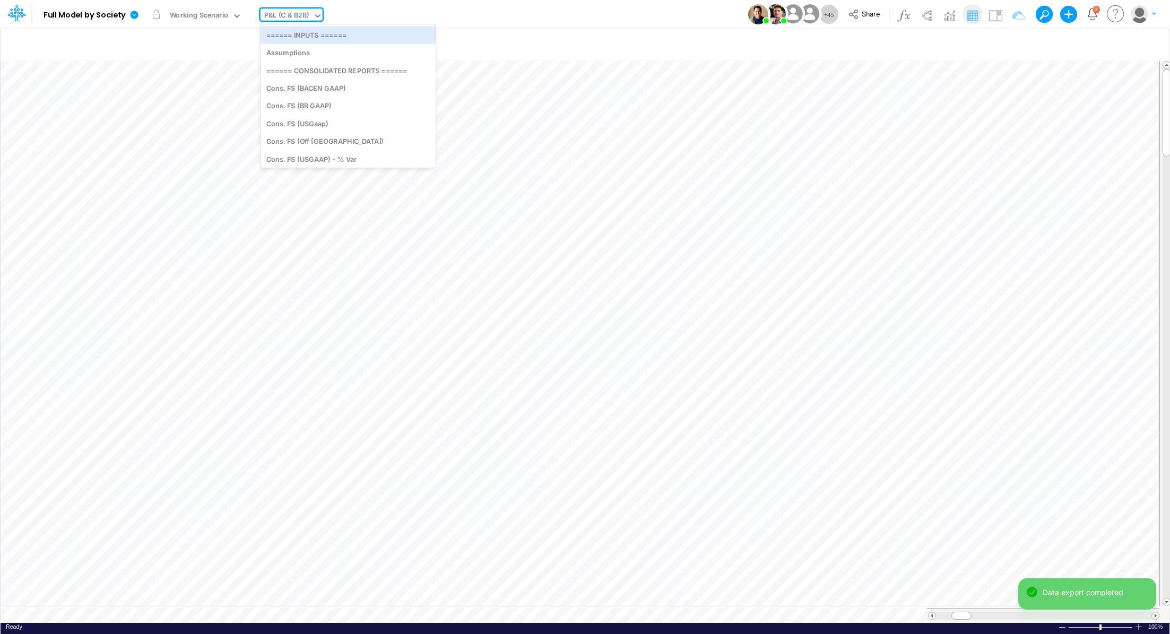
click at [285, 14] on div "P&L (C & B2B)" at bounding box center [286, 16] width 45 height 12
type input "unit"
click at [290, 50] on div "Unit Economics (PIX)" at bounding box center [348, 53] width 174 height 18
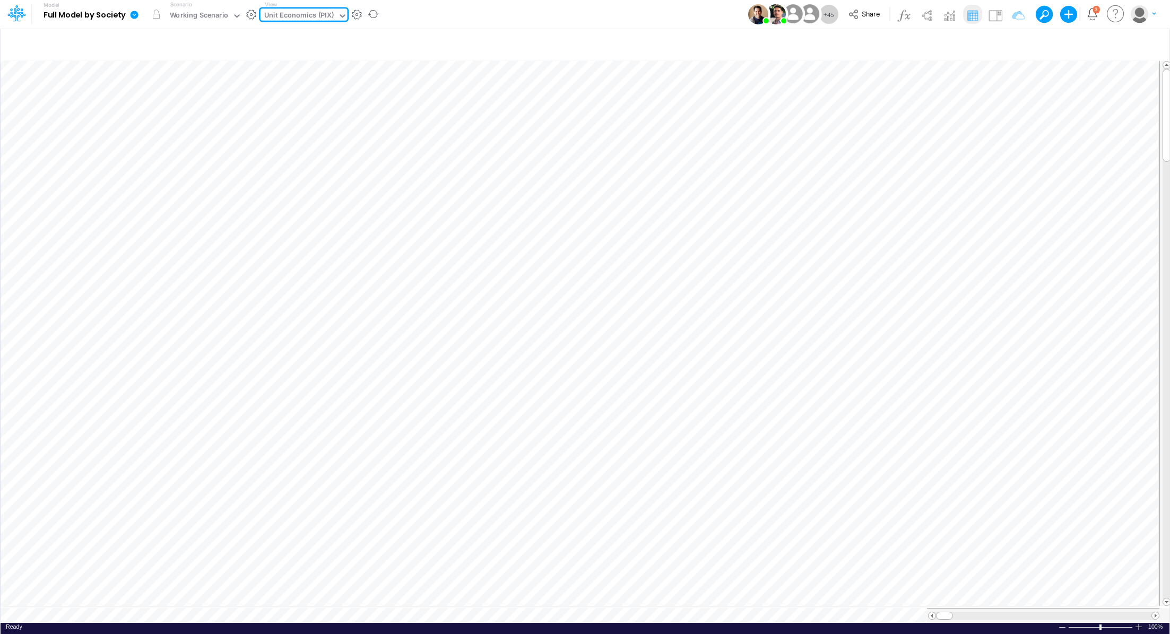
click at [136, 16] on icon at bounding box center [135, 15] width 8 height 8
click at [151, 89] on button "Export" at bounding box center [188, 93] width 114 height 18
click at [267, 105] on button "Excel" at bounding box center [302, 99] width 114 height 16
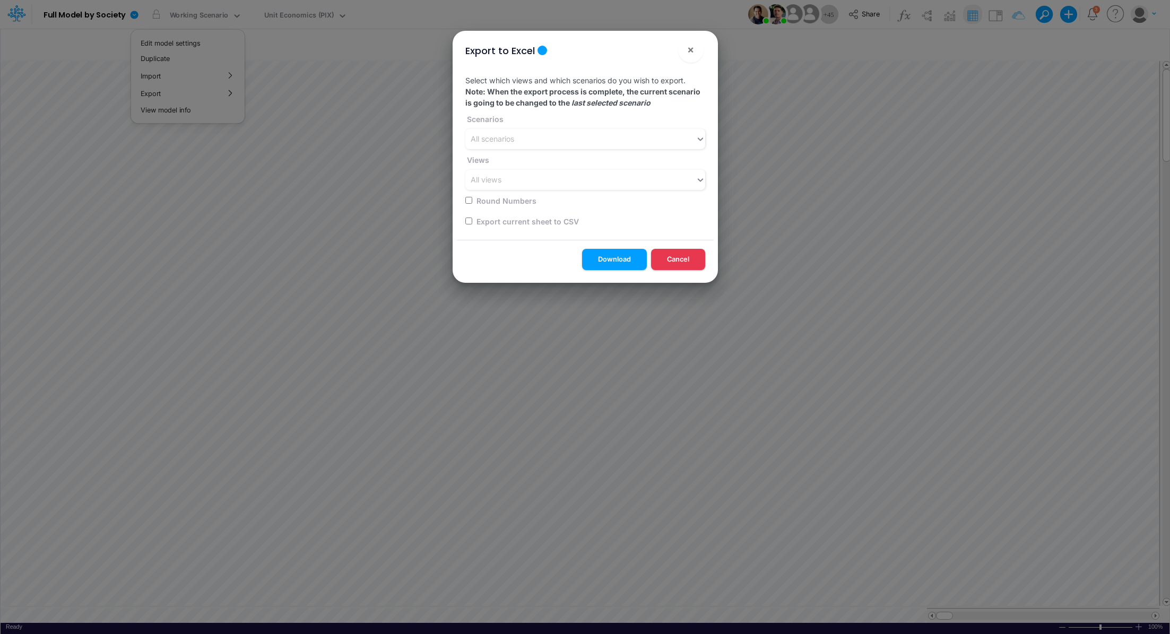
click at [467, 222] on input "checkbox" at bounding box center [468, 221] width 7 height 7
checkbox input "true"
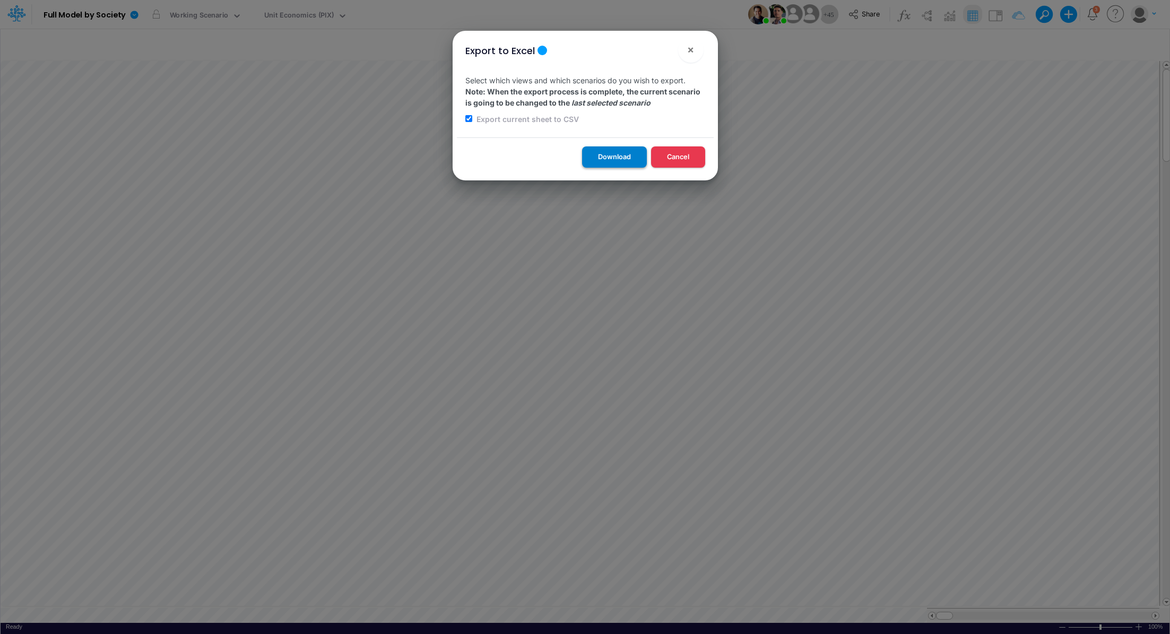
click at [612, 164] on button "Download" at bounding box center [614, 156] width 65 height 21
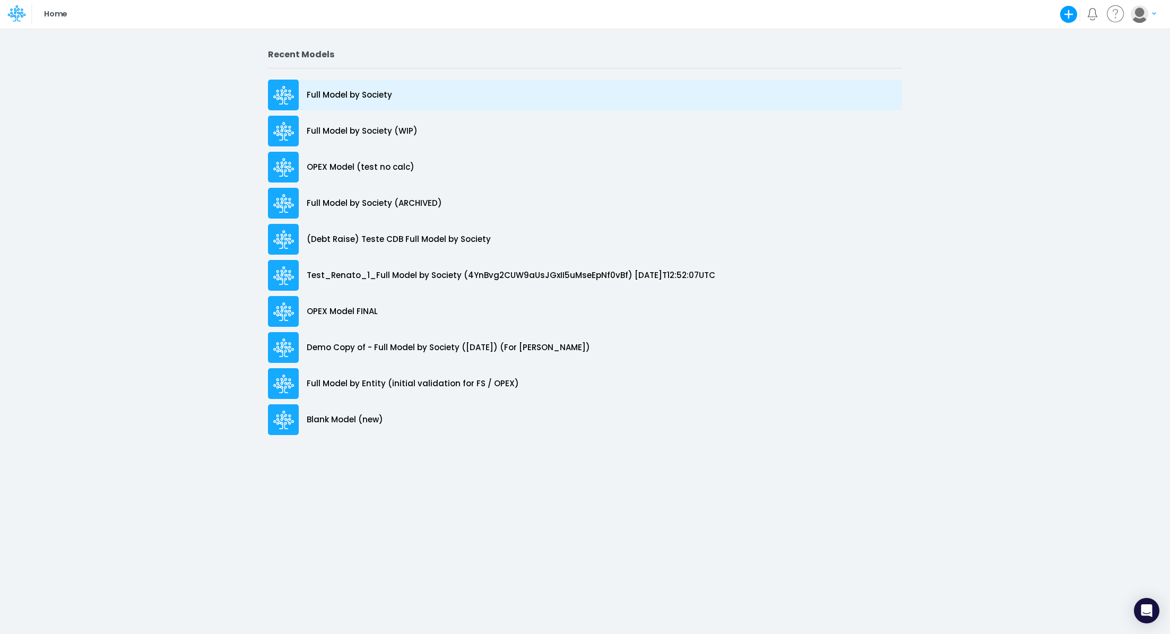
click at [365, 98] on p "Full Model by Society" at bounding box center [349, 95] width 85 height 12
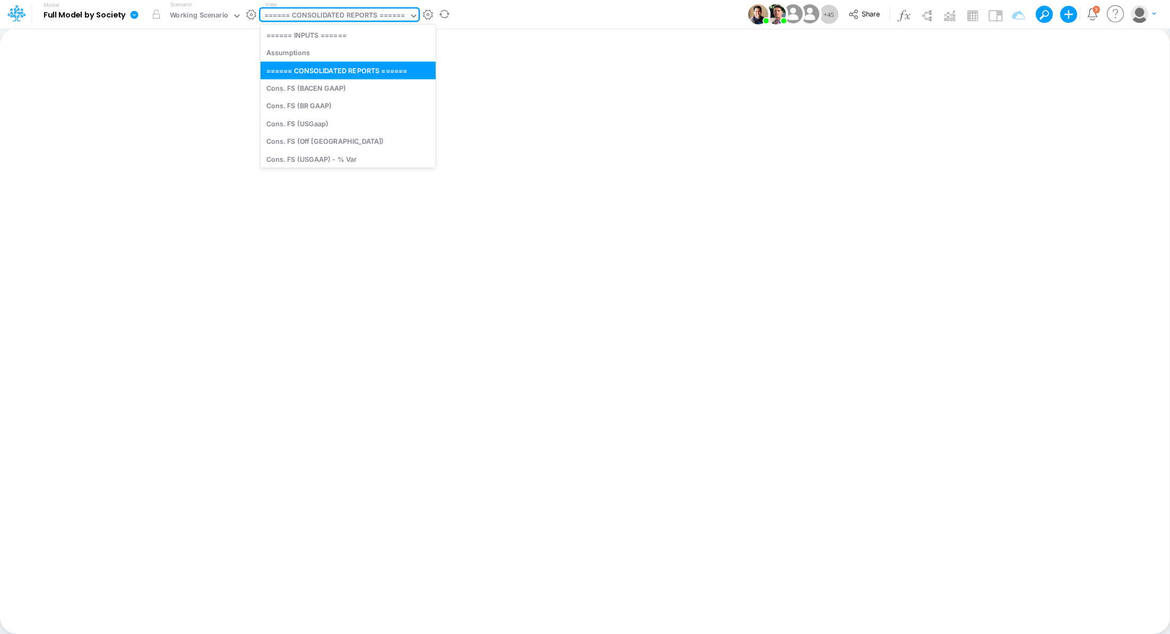
click at [288, 19] on div "====== CONSOLIDATED REPORTS ======" at bounding box center [334, 16] width 141 height 12
click at [362, 87] on div "Cons. FS (BACEN GAAP)" at bounding box center [348, 88] width 175 height 18
type input "Consolidated FS - BACENGAAP"
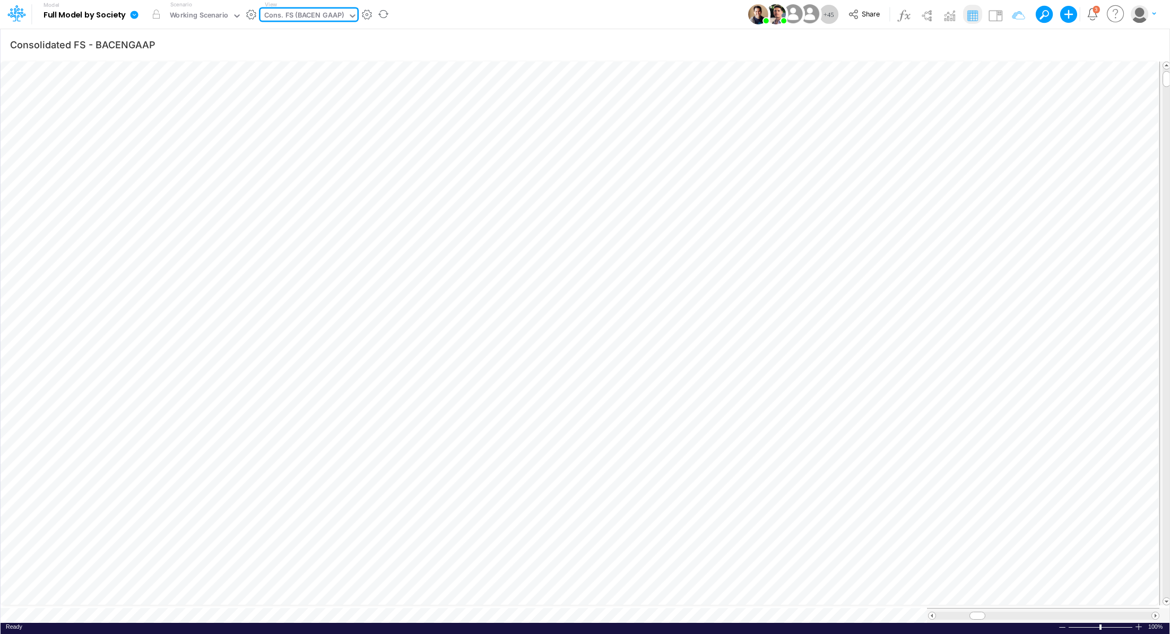
click at [349, 16] on icon at bounding box center [353, 16] width 10 height 10
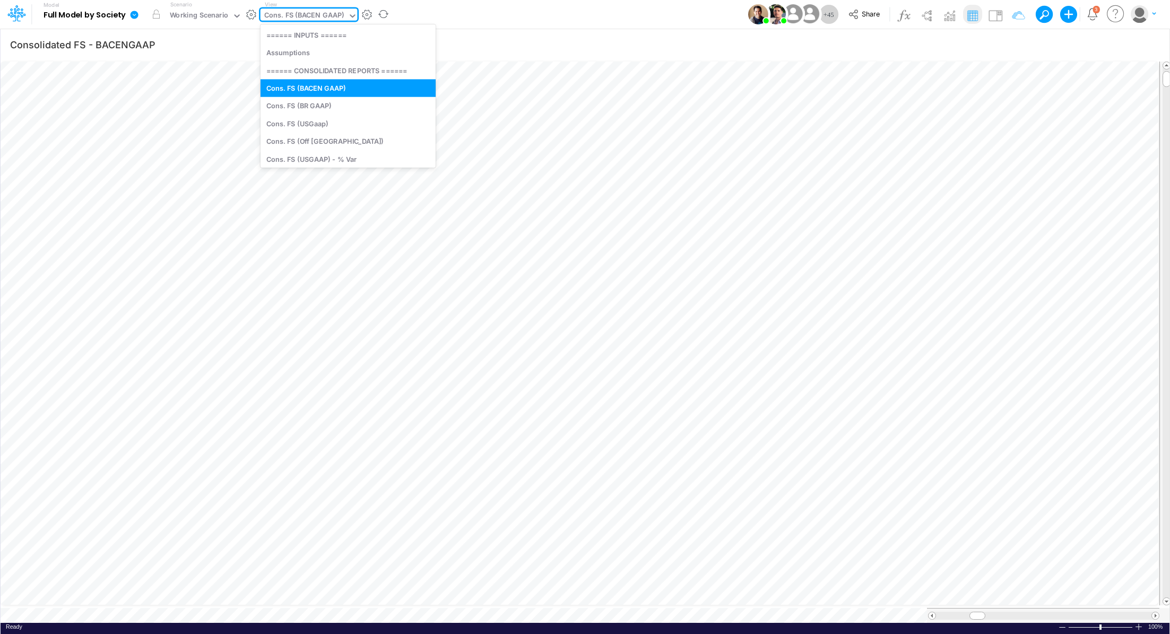
click at [349, 16] on icon at bounding box center [353, 16] width 10 height 10
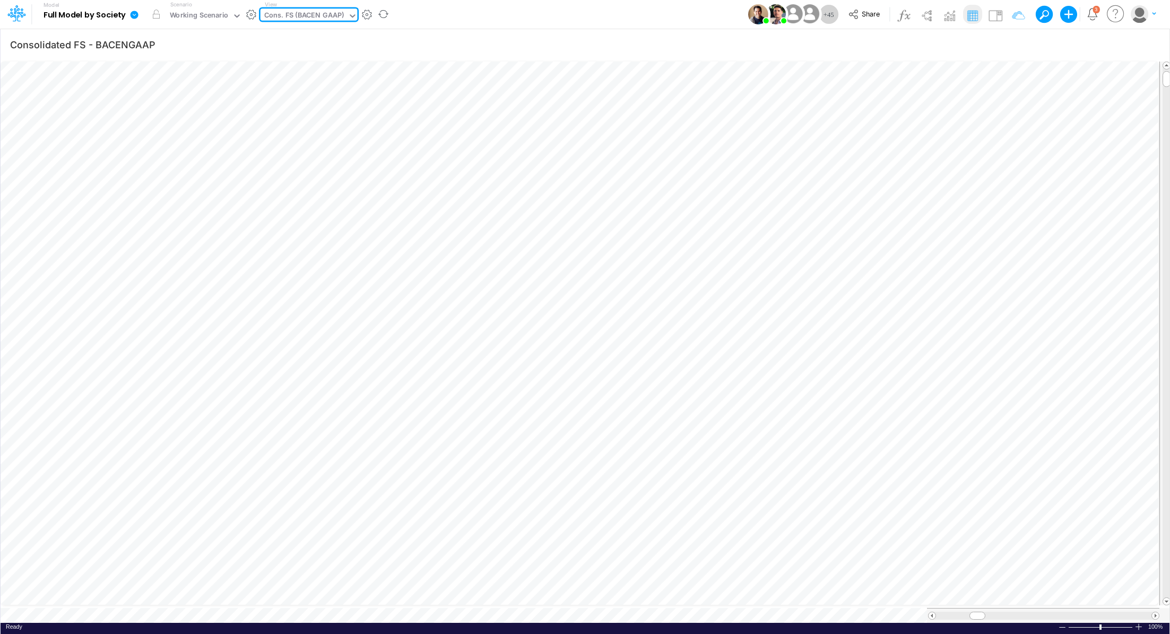
click at [134, 15] on icon at bounding box center [134, 15] width 10 height 10
click at [189, 93] on button "Export" at bounding box center [188, 93] width 114 height 18
click at [307, 98] on button "Excel" at bounding box center [302, 99] width 114 height 16
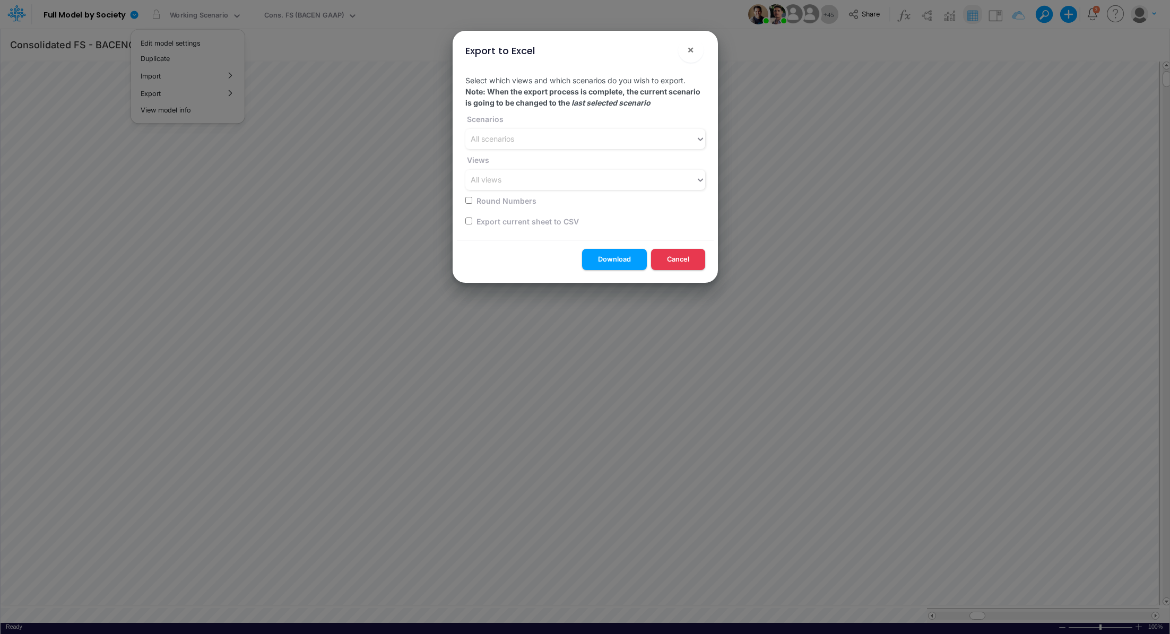
click at [465, 220] on input "checkbox" at bounding box center [468, 221] width 7 height 7
checkbox input "true"
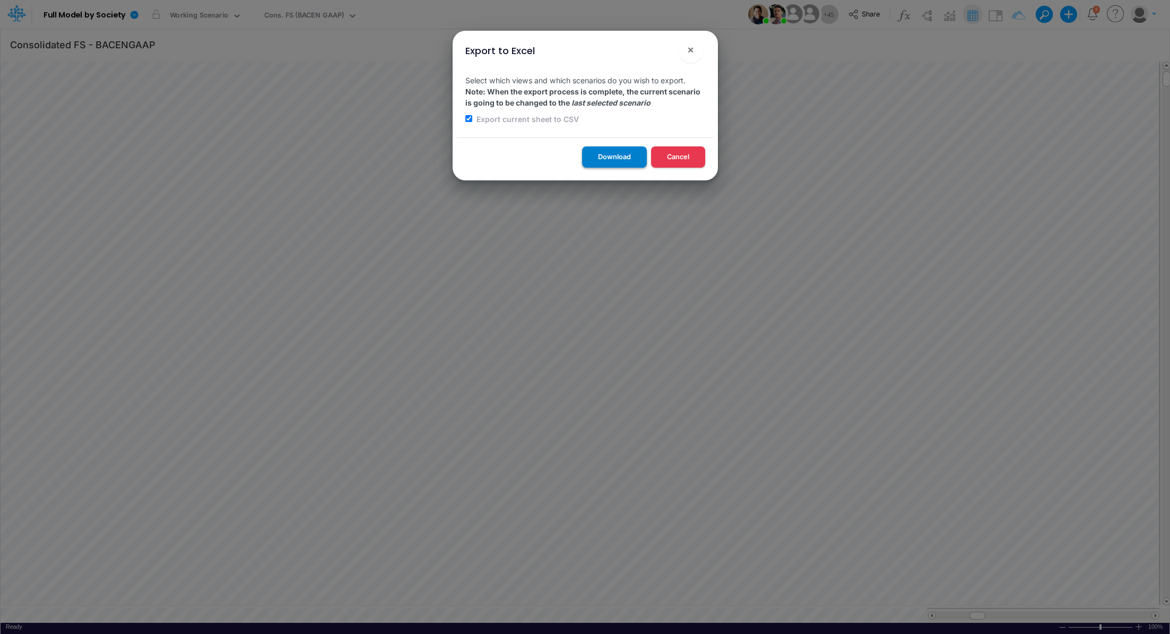
click at [599, 160] on button "Download" at bounding box center [614, 156] width 65 height 21
click at [346, 17] on div "Export to Excel × Select which views and which scenarios do you wish to export.…" at bounding box center [585, 317] width 1170 height 634
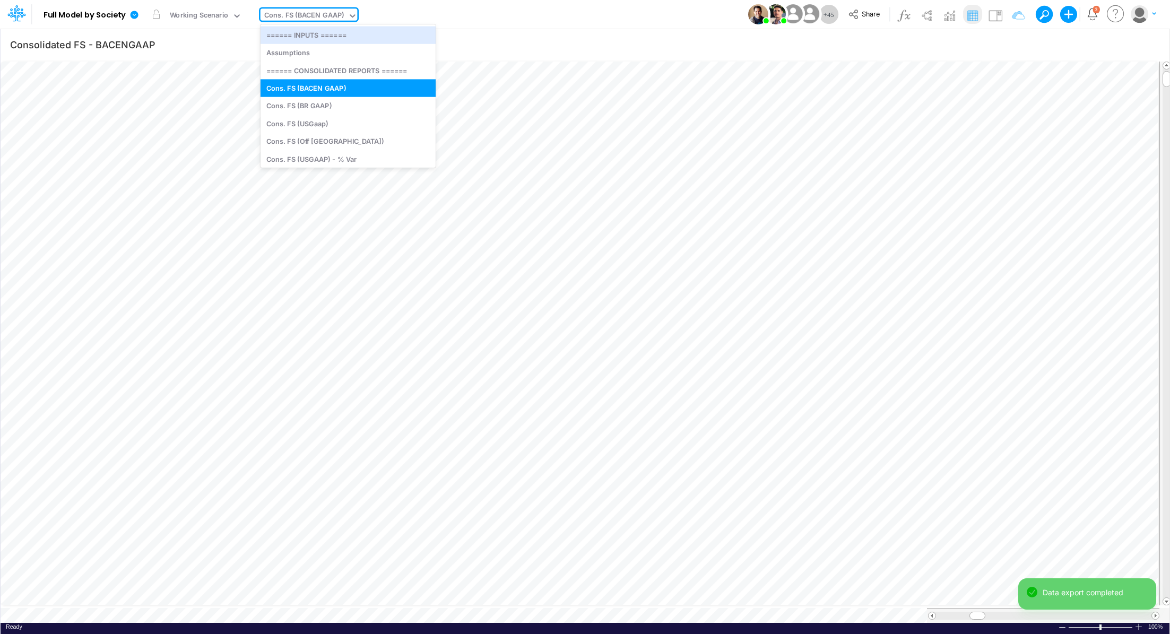
click at [348, 17] on icon at bounding box center [353, 16] width 10 height 10
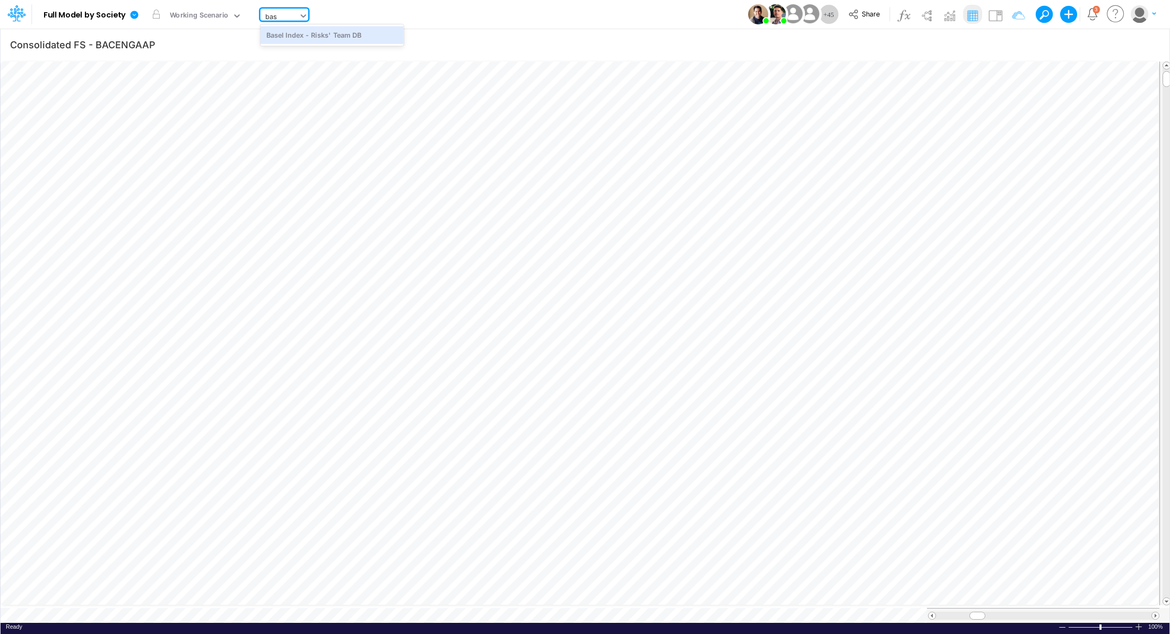
type input "bas"
click at [496, 25] on div "Model Full Model by Society Edit model settings Duplicate Import QuickBooks Qui…" at bounding box center [584, 14] width 1053 height 29
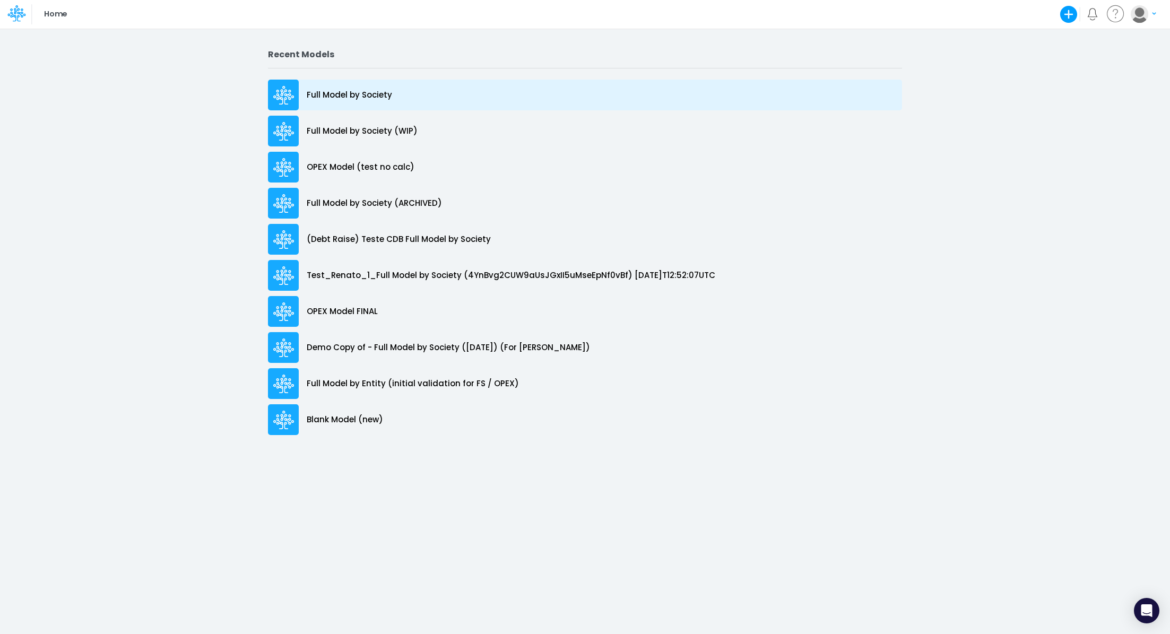
click at [360, 95] on p "Full Model by Society" at bounding box center [349, 95] width 85 height 12
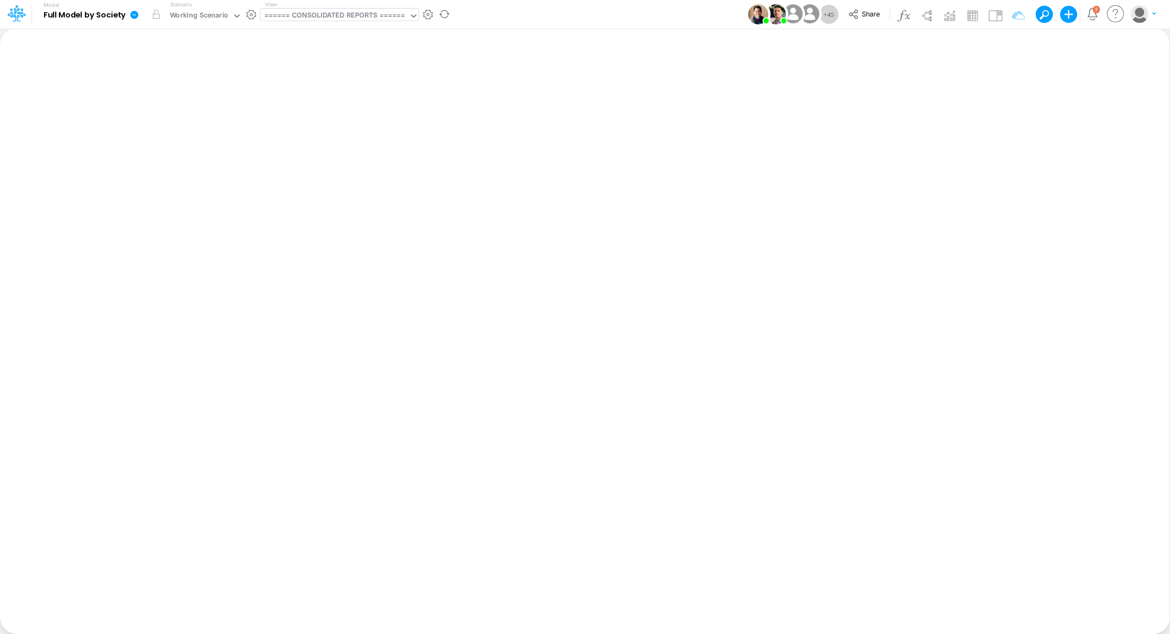
click at [310, 14] on div "====== CONSOLIDATED REPORTS ======" at bounding box center [334, 16] width 141 height 12
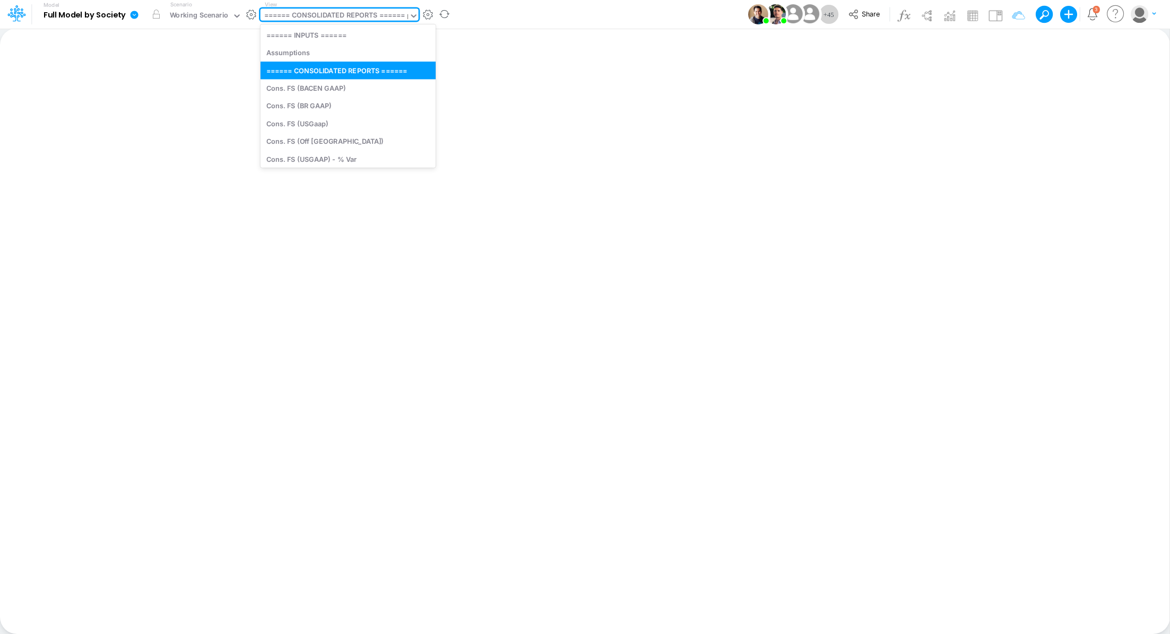
type input "be"
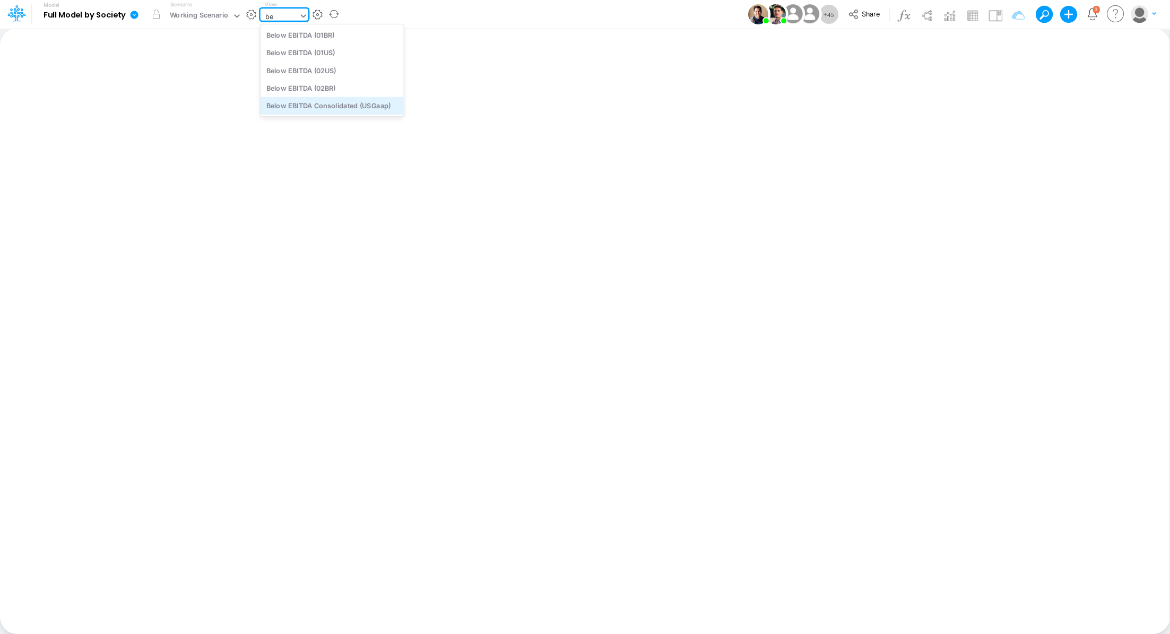
click at [321, 105] on div "Below EBITDA Consolidated (USGaap)" at bounding box center [332, 106] width 143 height 18
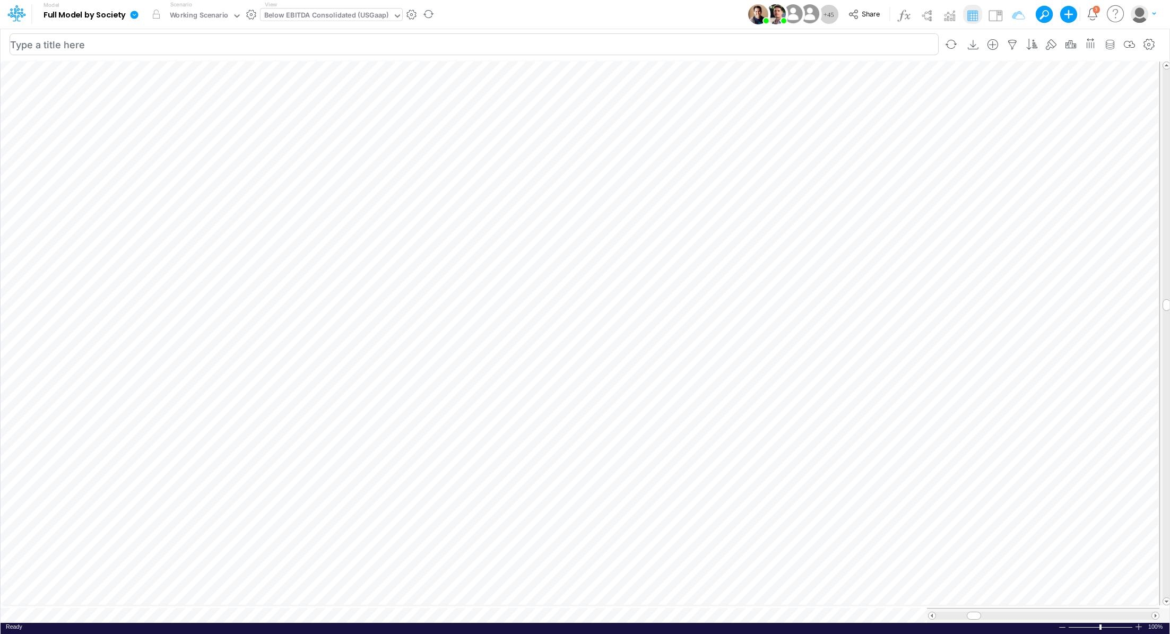
scroll to position [5, 1]
